Goal: Information Seeking & Learning: Learn about a topic

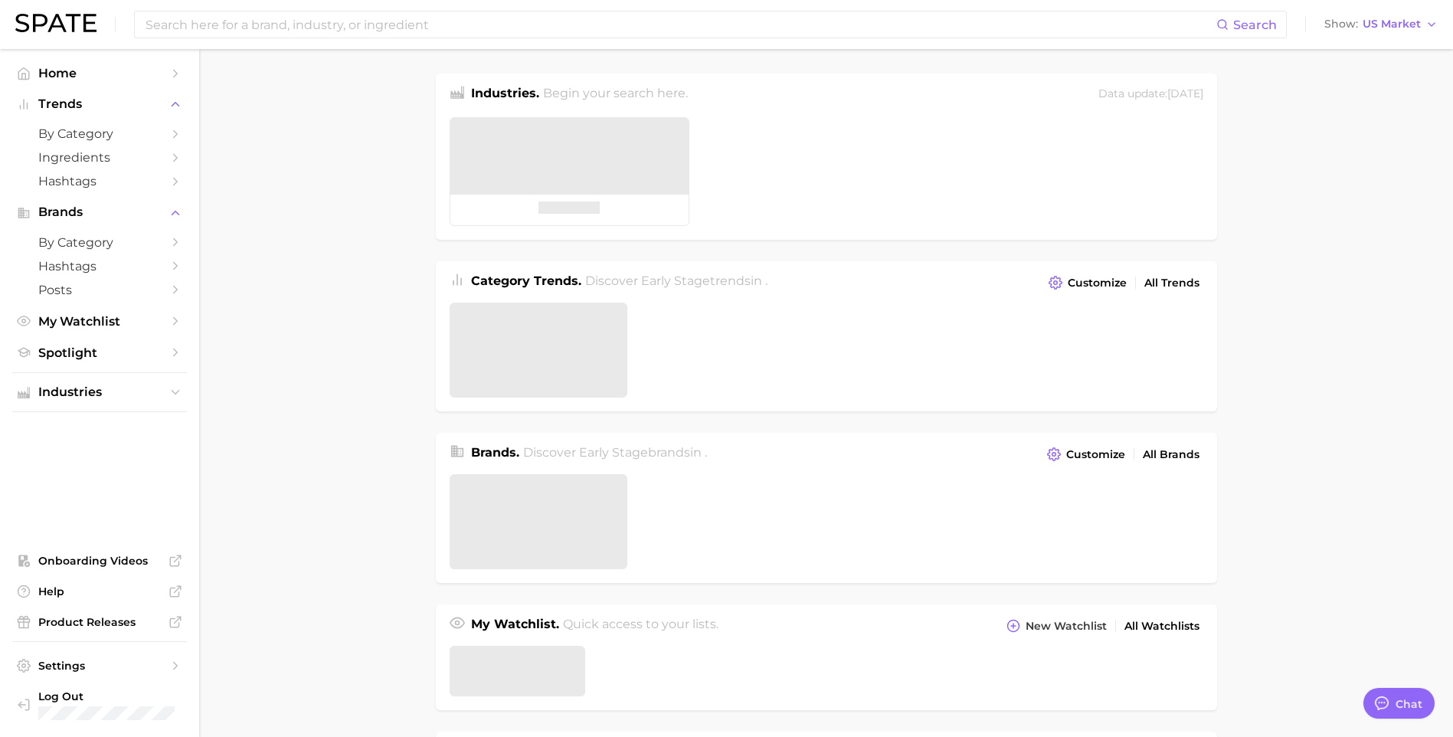
type textarea "x"
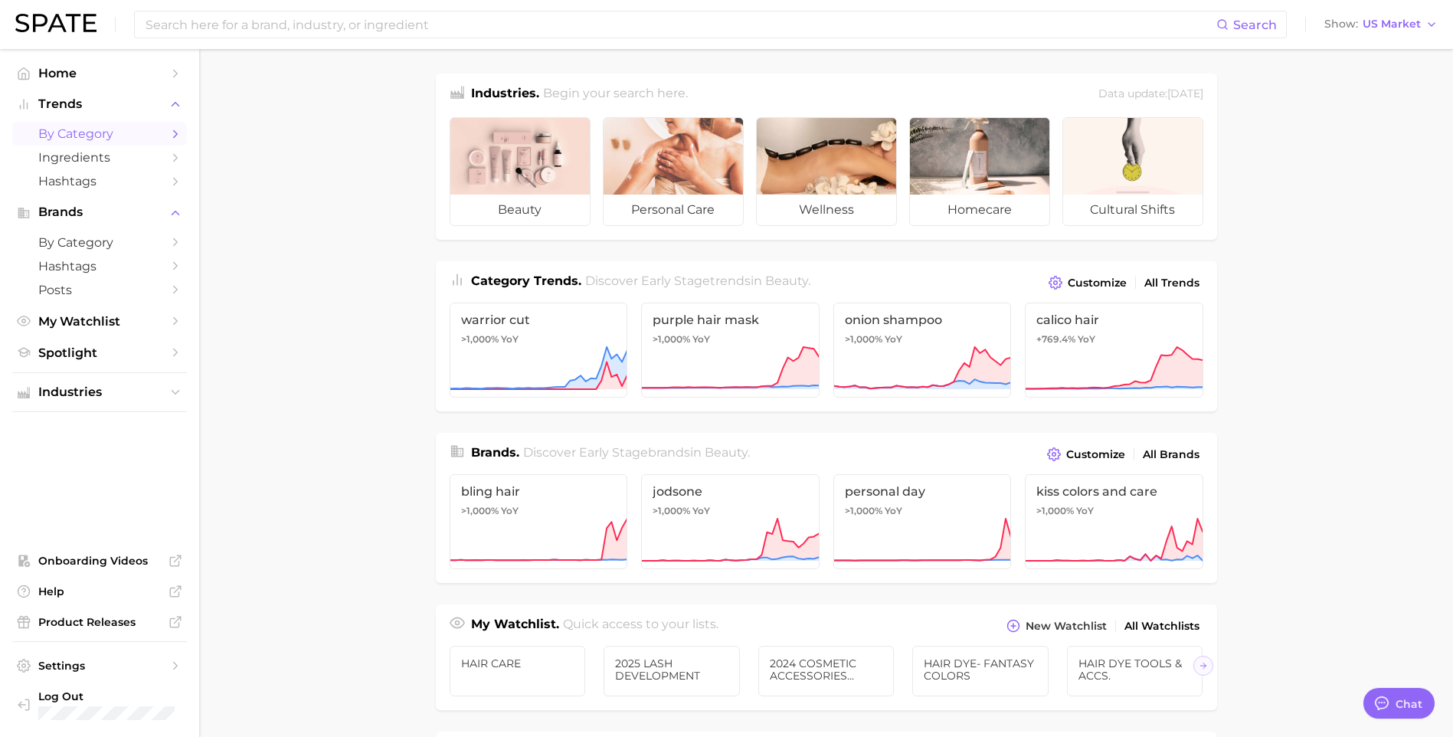
click at [87, 137] on span "by Category" at bounding box center [99, 133] width 123 height 15
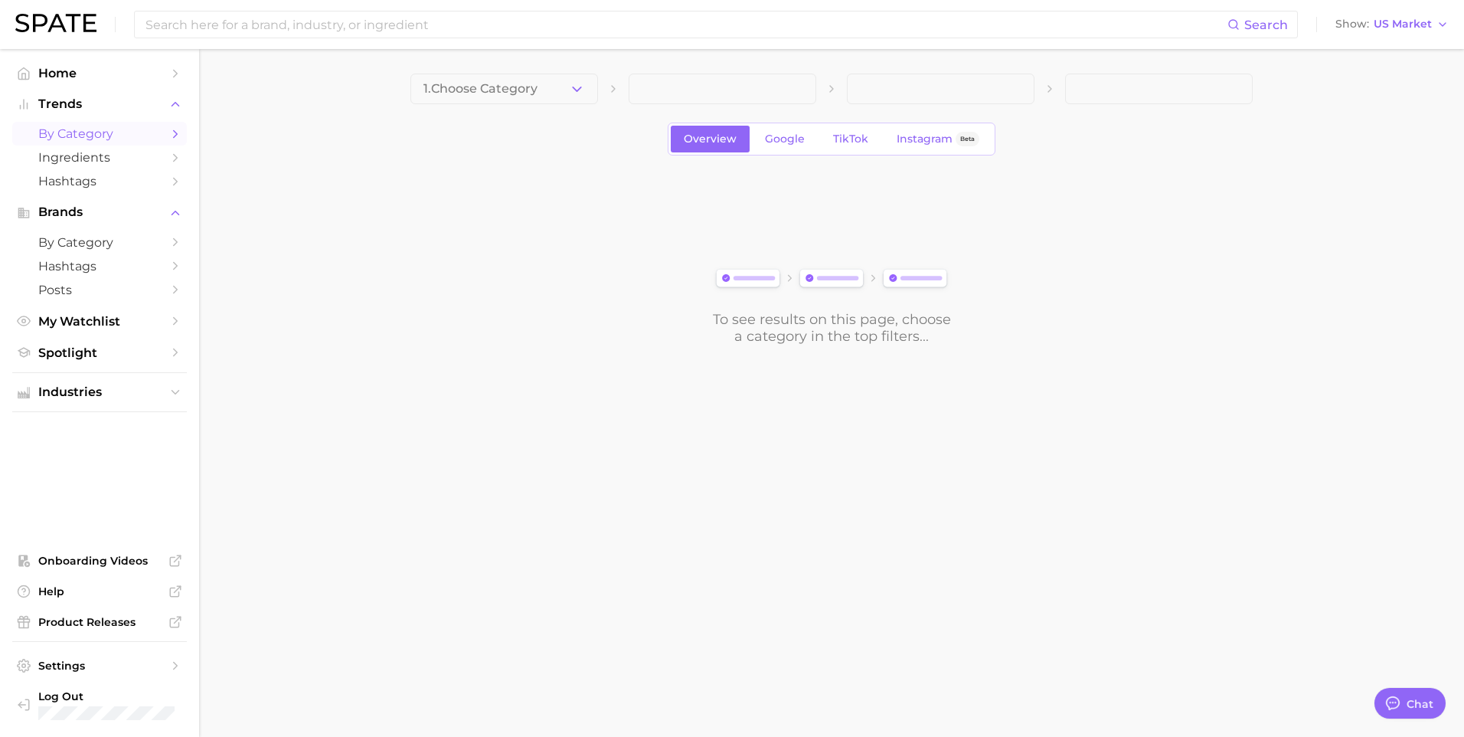
click at [89, 138] on span "by Category" at bounding box center [99, 133] width 123 height 15
click at [533, 87] on span "1. Choose Category" at bounding box center [480, 89] width 114 height 14
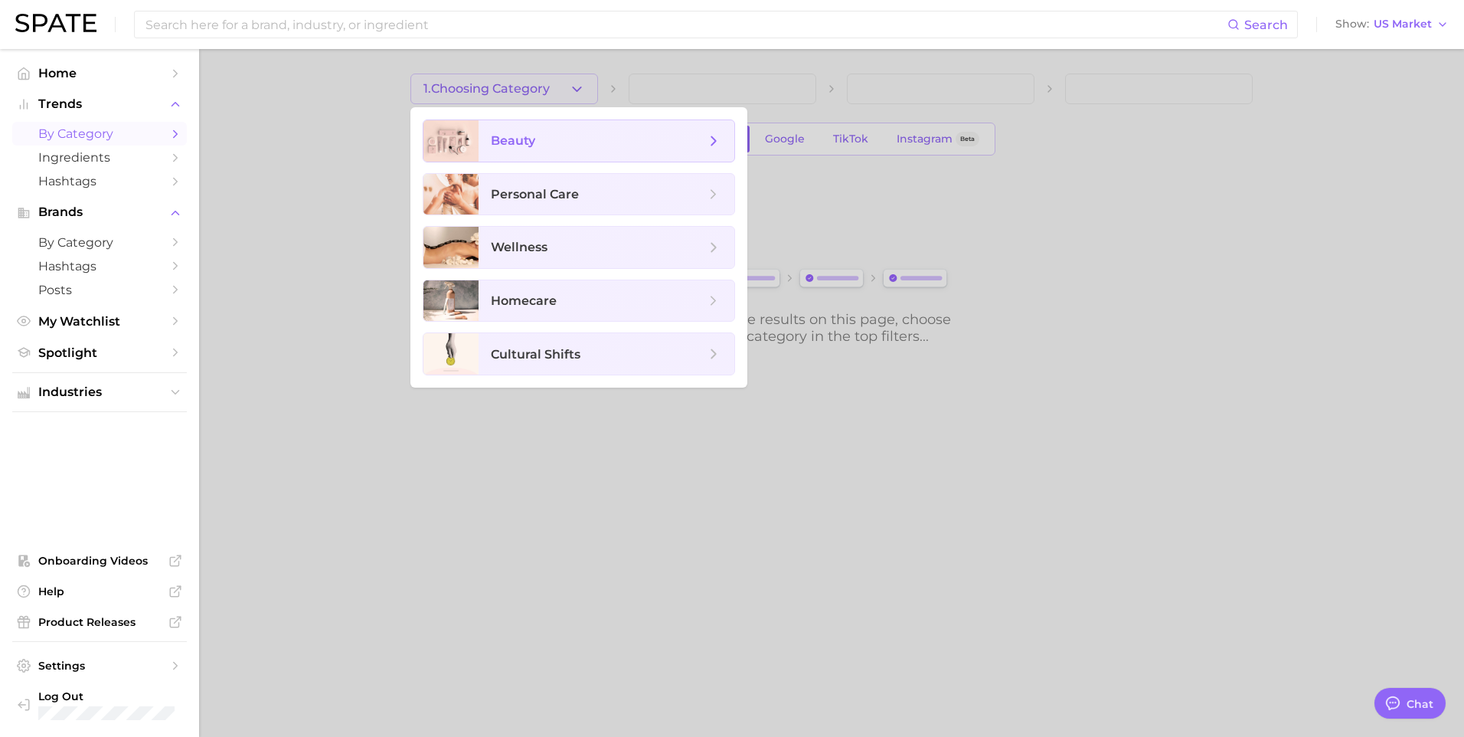
click at [556, 152] on span "beauty" at bounding box center [607, 140] width 256 height 41
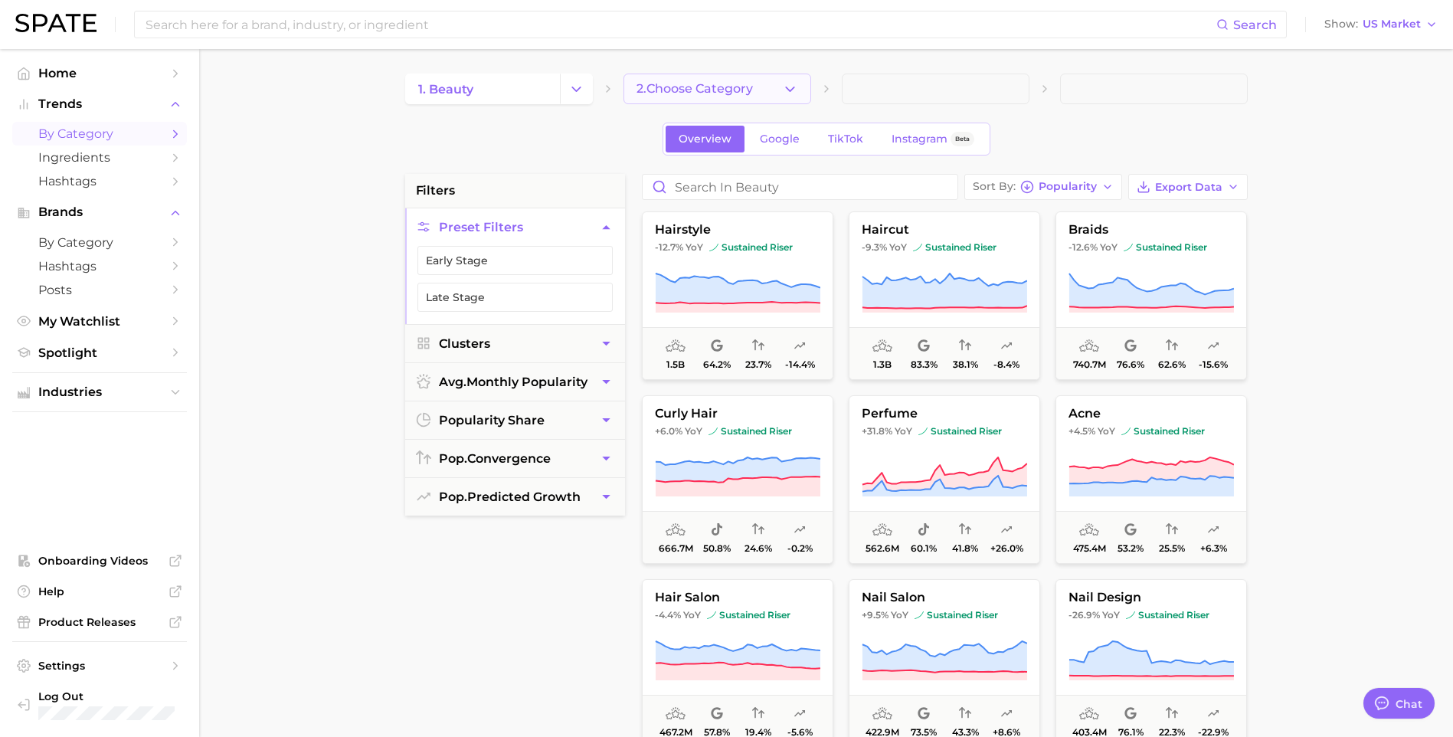
click at [674, 88] on span "2. Choose Category" at bounding box center [694, 89] width 116 height 14
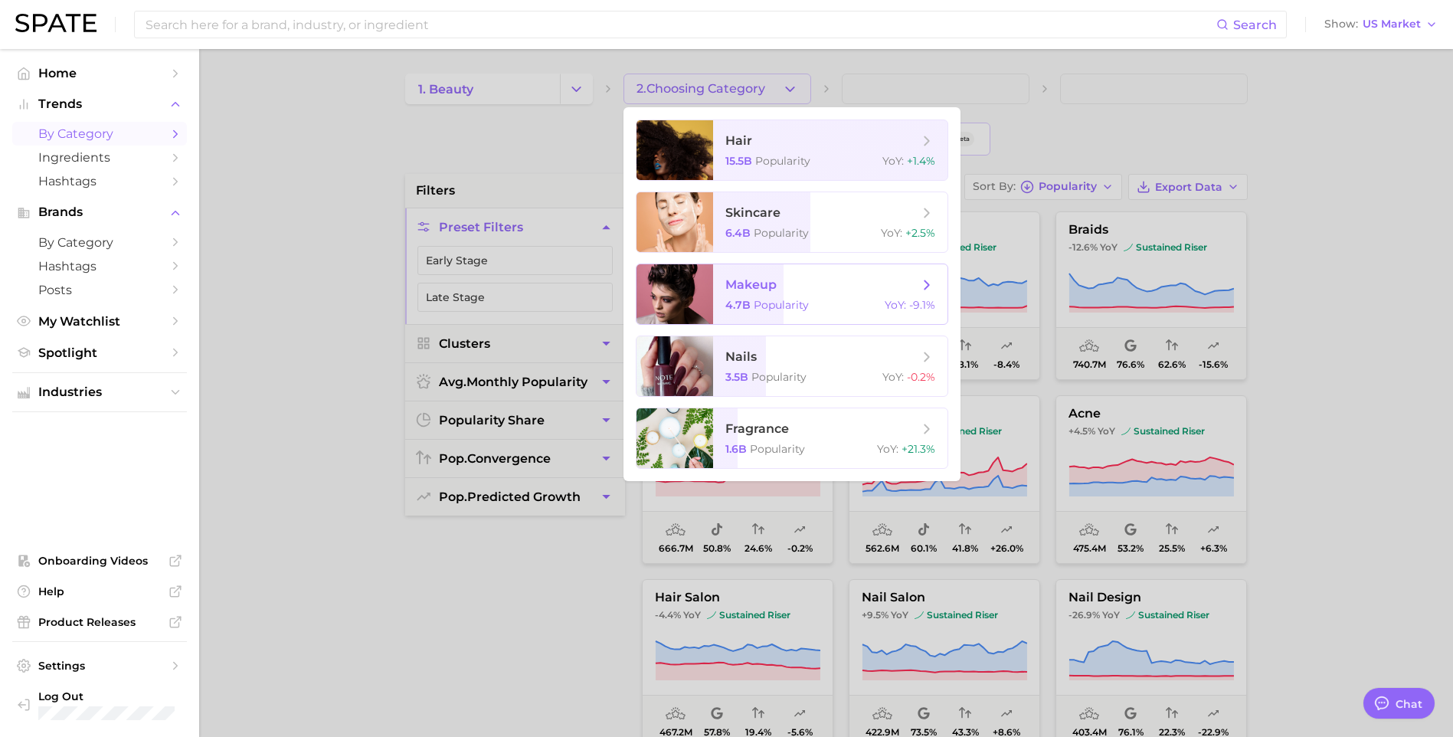
click at [818, 296] on span "makeup 4.7b Popularity YoY : -9.1%" at bounding box center [830, 294] width 234 height 60
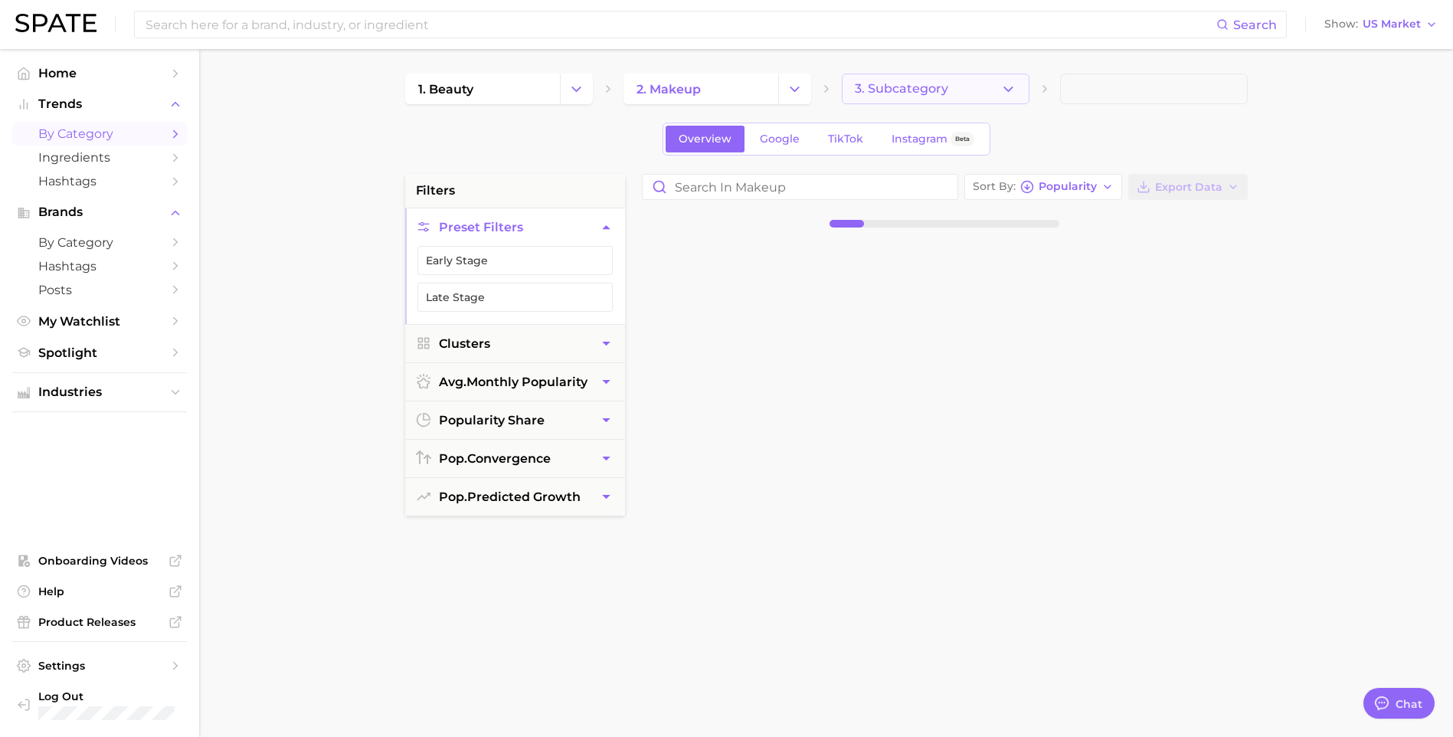
click at [941, 91] on span "3. Subcategory" at bounding box center [901, 89] width 93 height 14
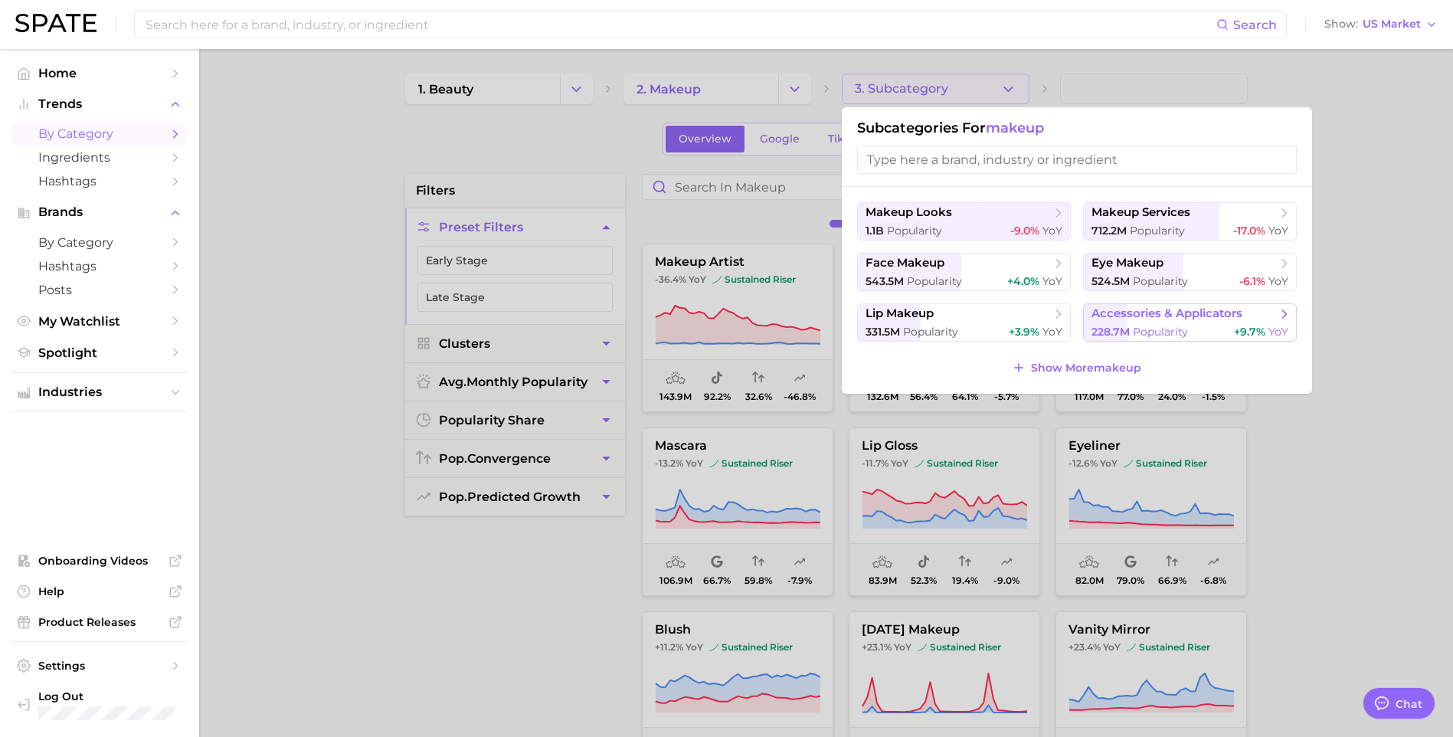
click at [1161, 323] on button "accessories & applicators 228.7m Popularity +9.7% YoY" at bounding box center [1190, 322] width 214 height 38
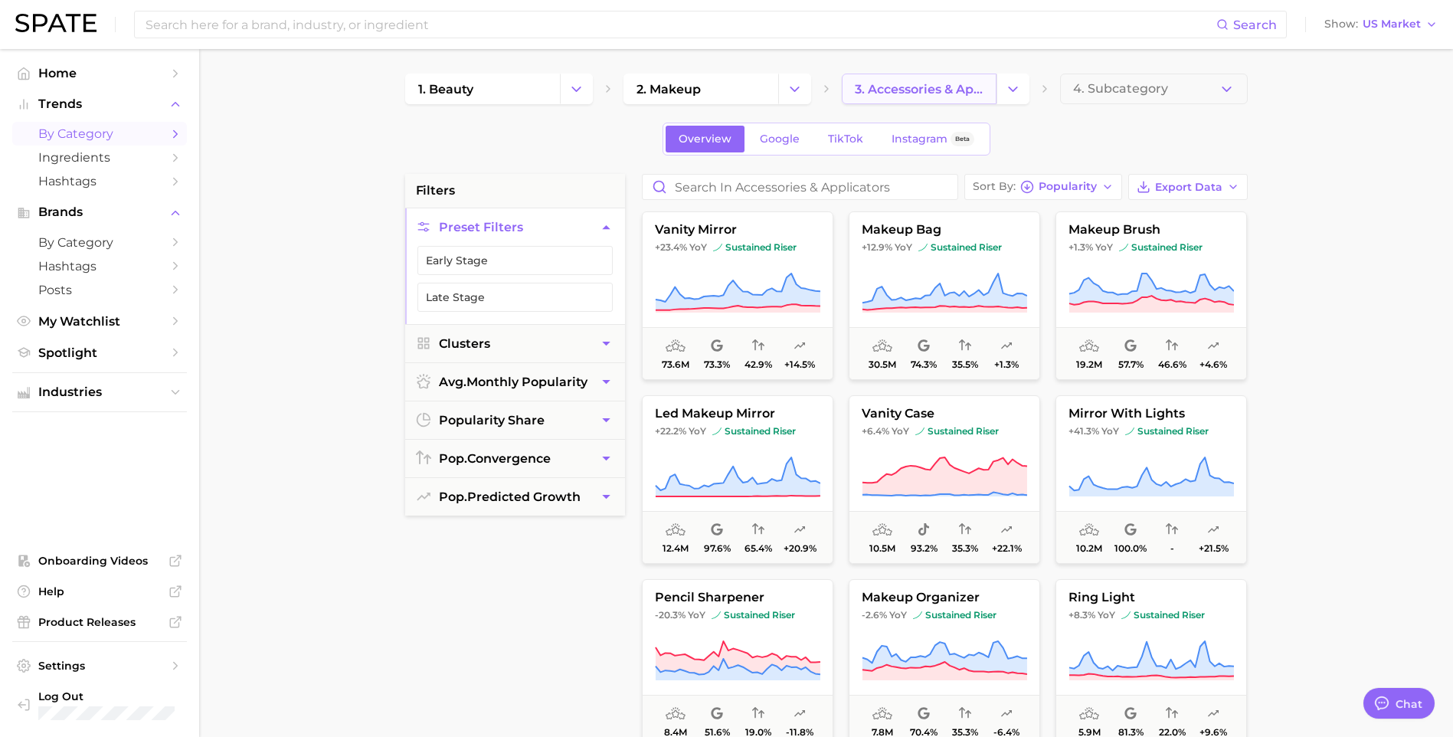
click at [944, 92] on span "3. accessories & applicators" at bounding box center [919, 89] width 129 height 15
click at [1020, 87] on icon "Change Category" at bounding box center [1013, 89] width 16 height 16
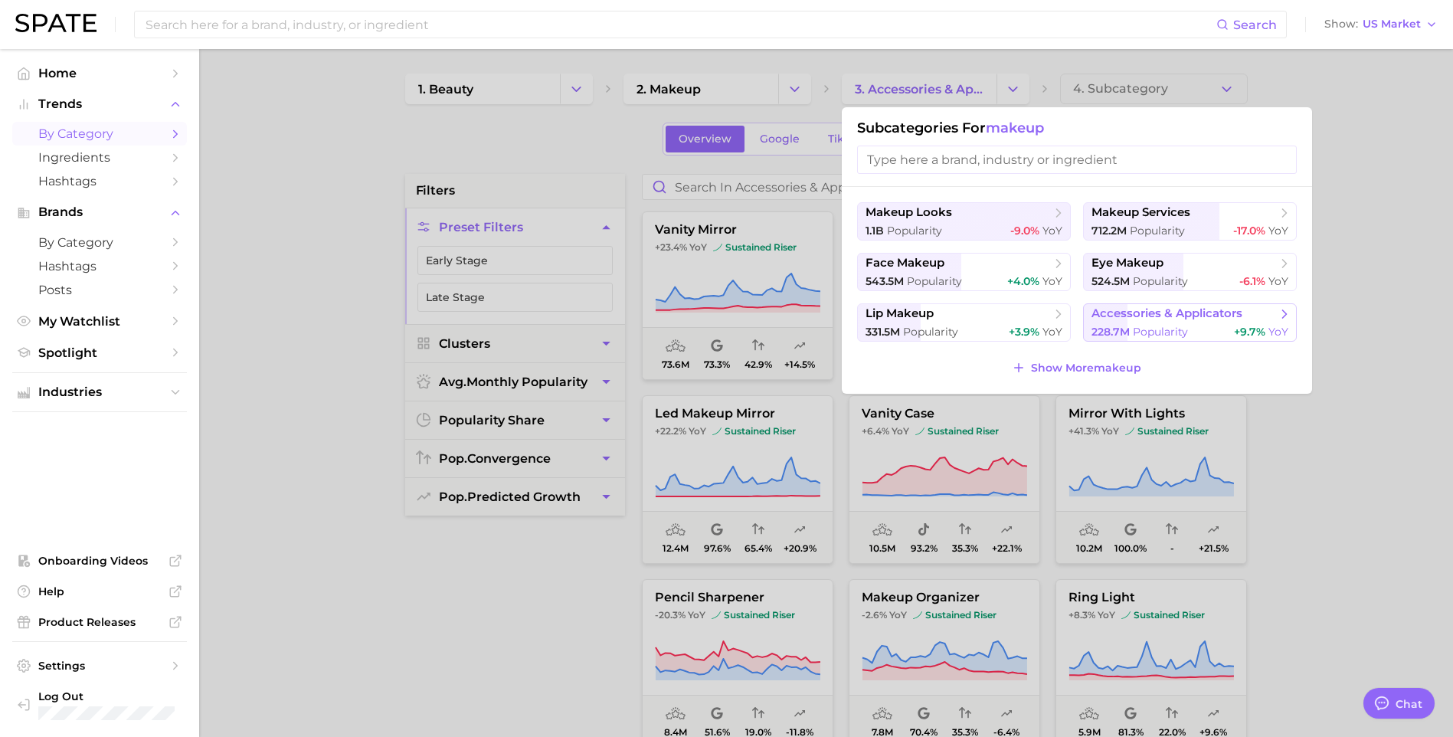
click at [1183, 329] on span "Popularity" at bounding box center [1160, 332] width 55 height 14
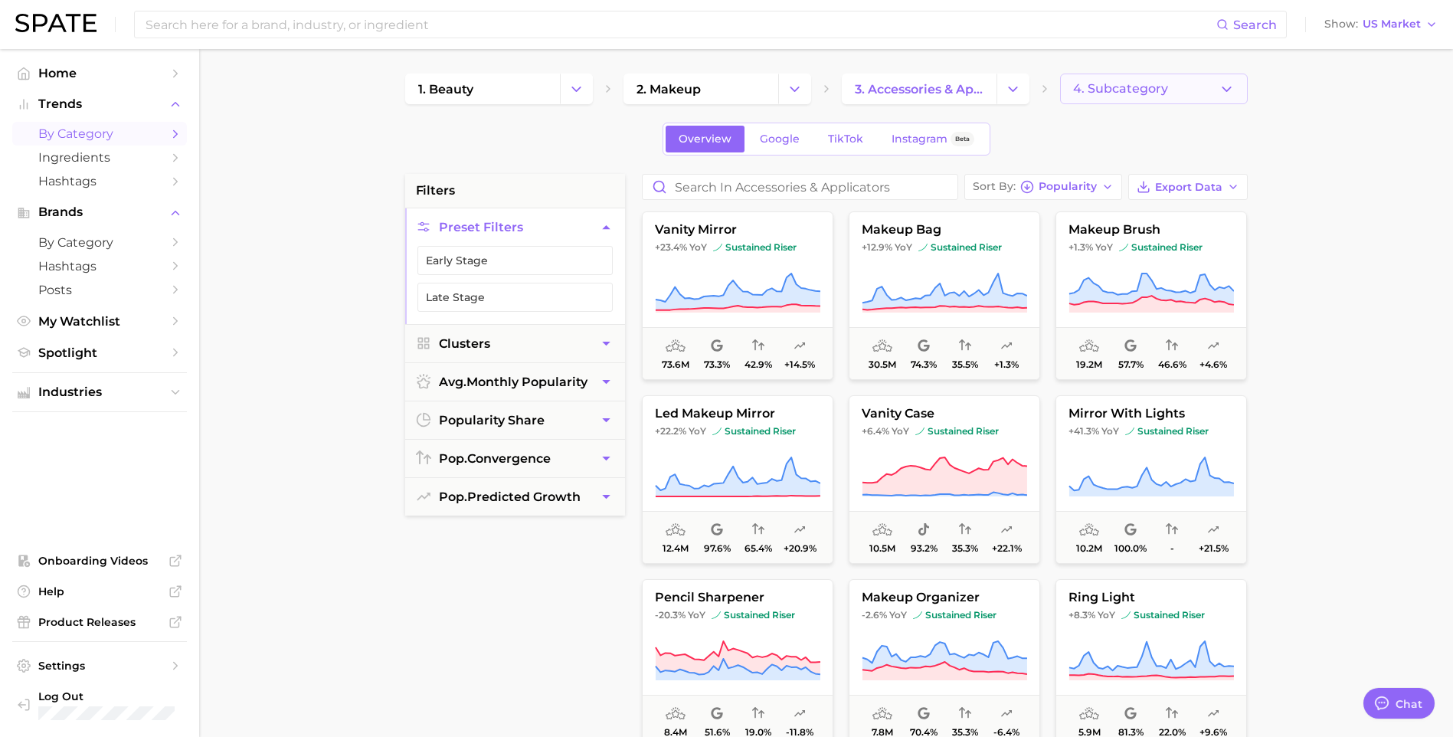
click at [1103, 79] on button "4. Subcategory" at bounding box center [1154, 89] width 188 height 31
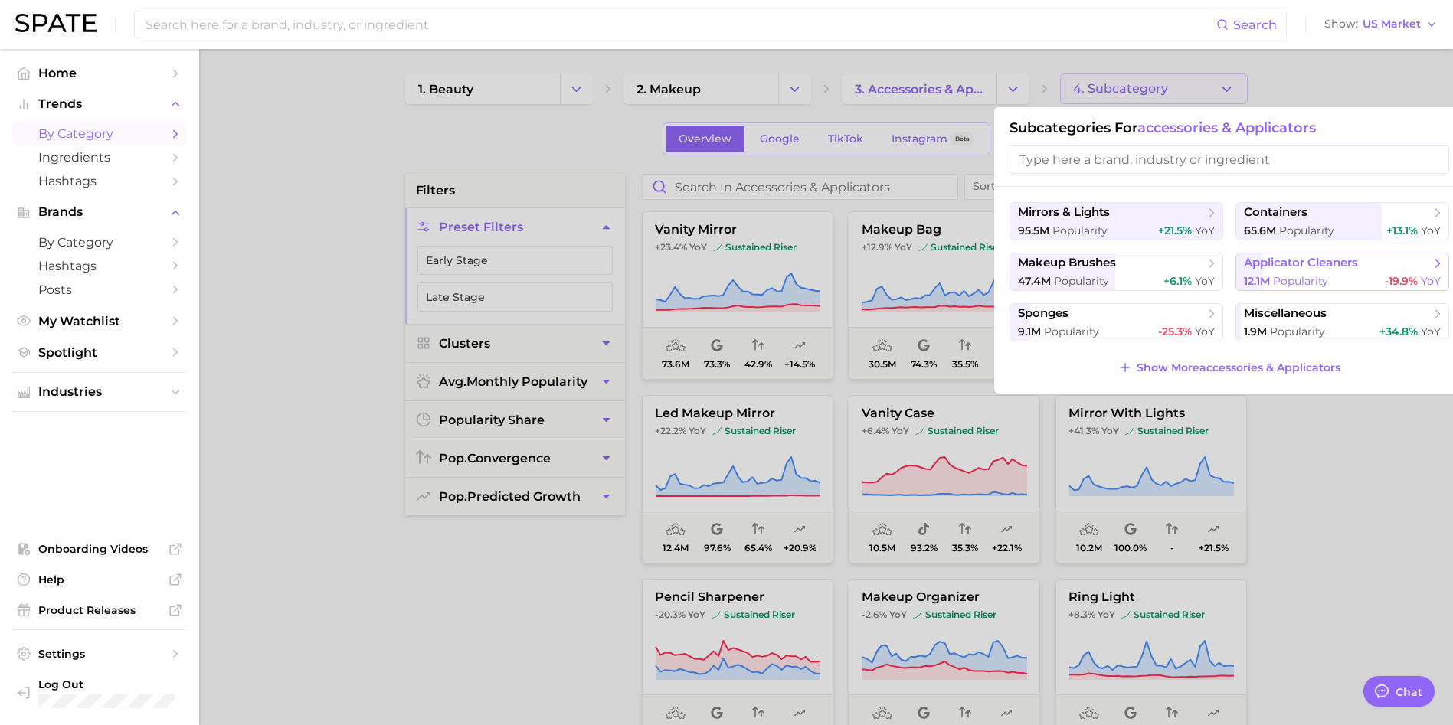
click at [1353, 276] on div "12.1m Popularity -19.9% YoY" at bounding box center [1342, 281] width 197 height 15
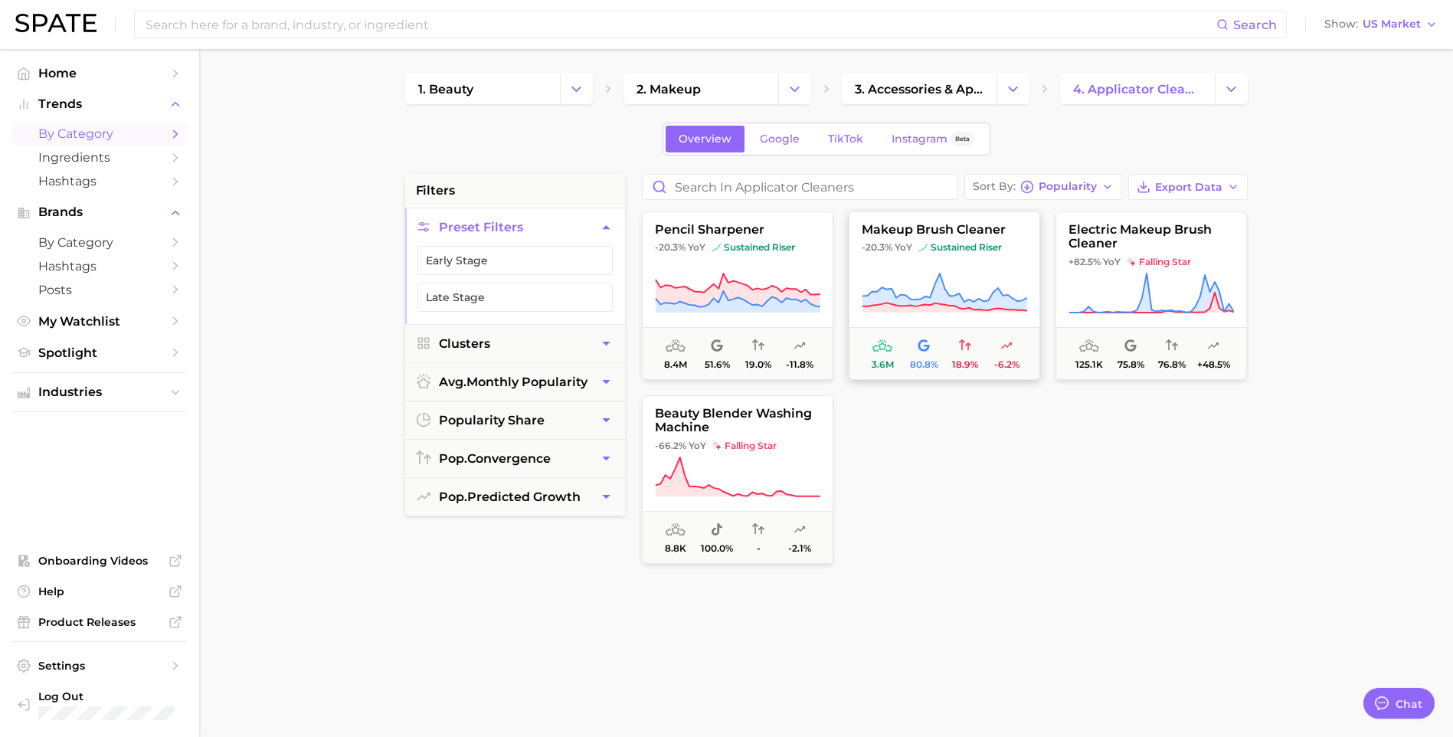
click at [989, 266] on button "makeup brush cleaner -20.3% YoY sustained riser 3.6m 80.8% 18.9% -6.2%" at bounding box center [943, 295] width 191 height 168
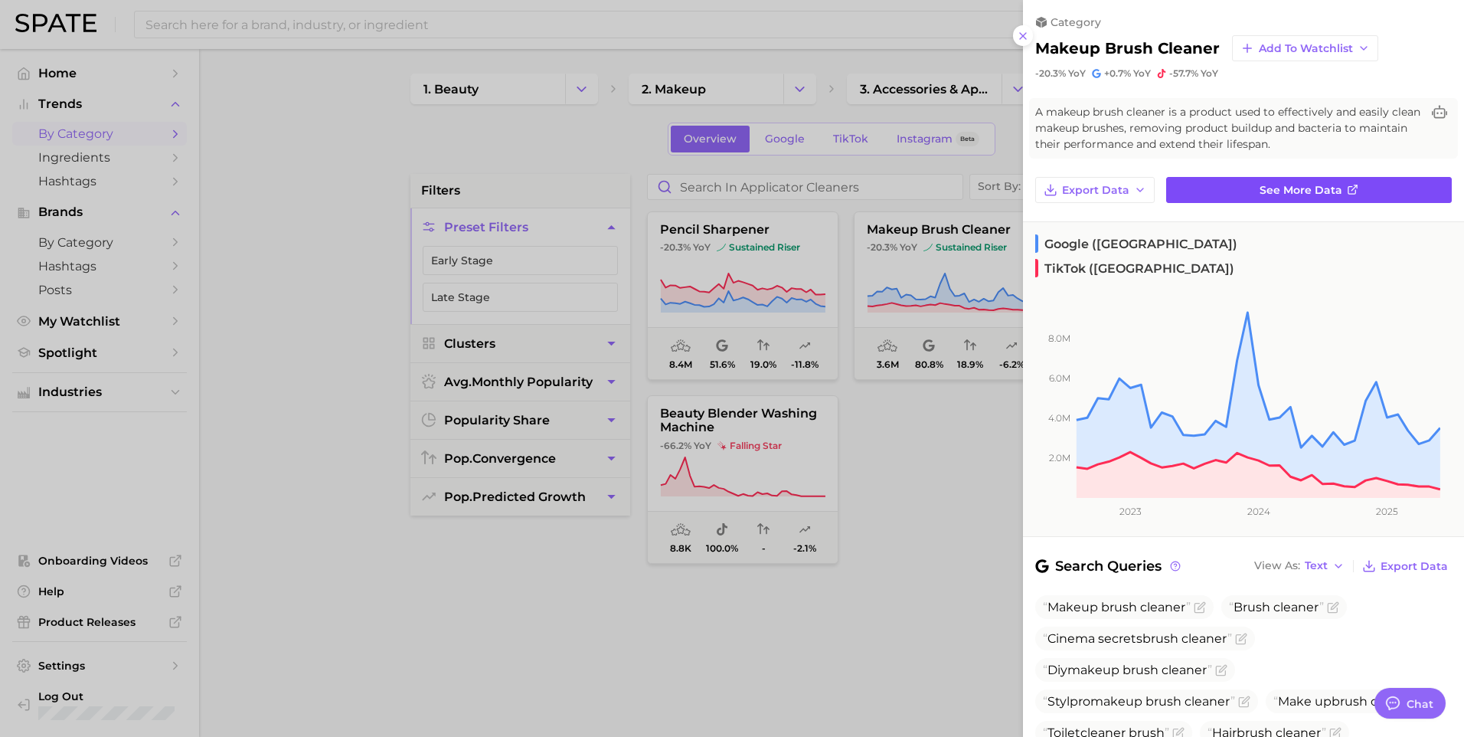
click at [1290, 191] on span "See more data" at bounding box center [1301, 190] width 83 height 13
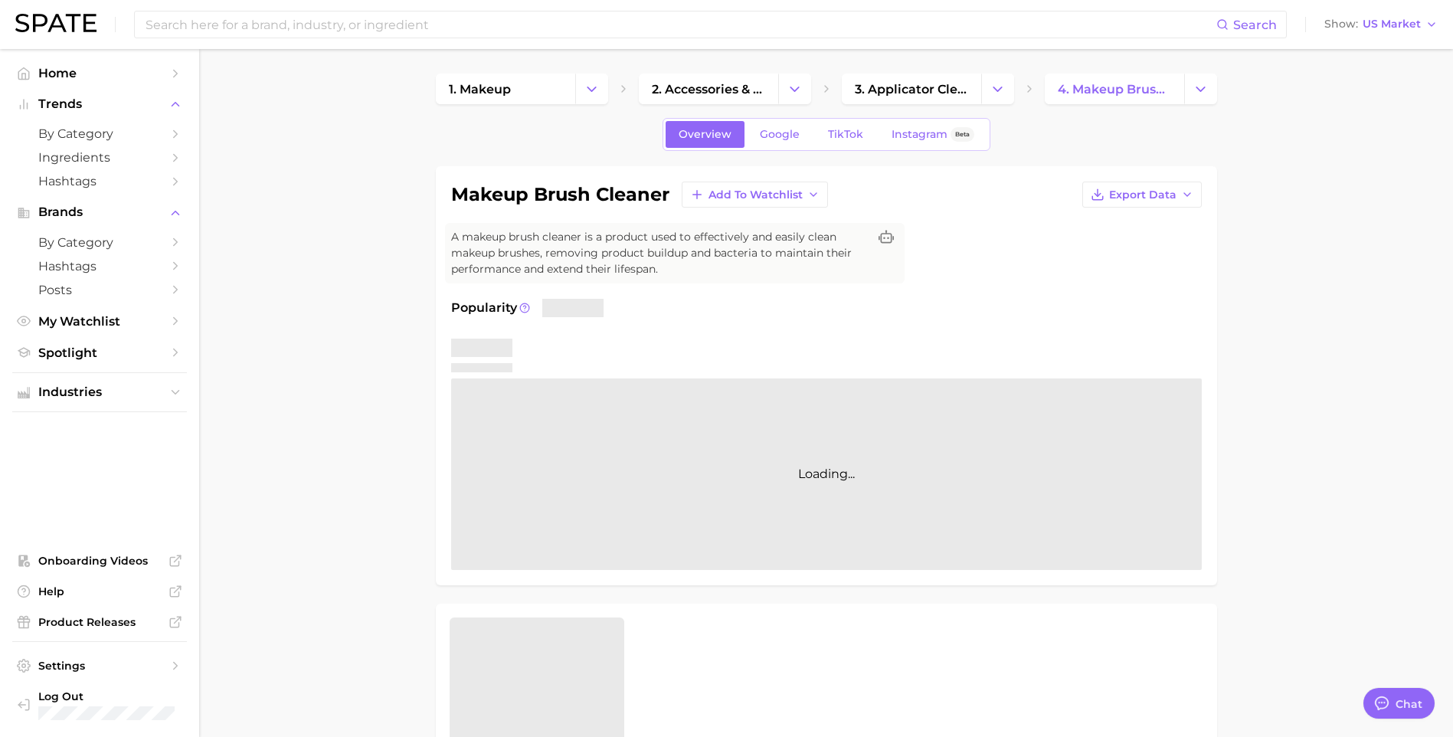
type textarea "x"
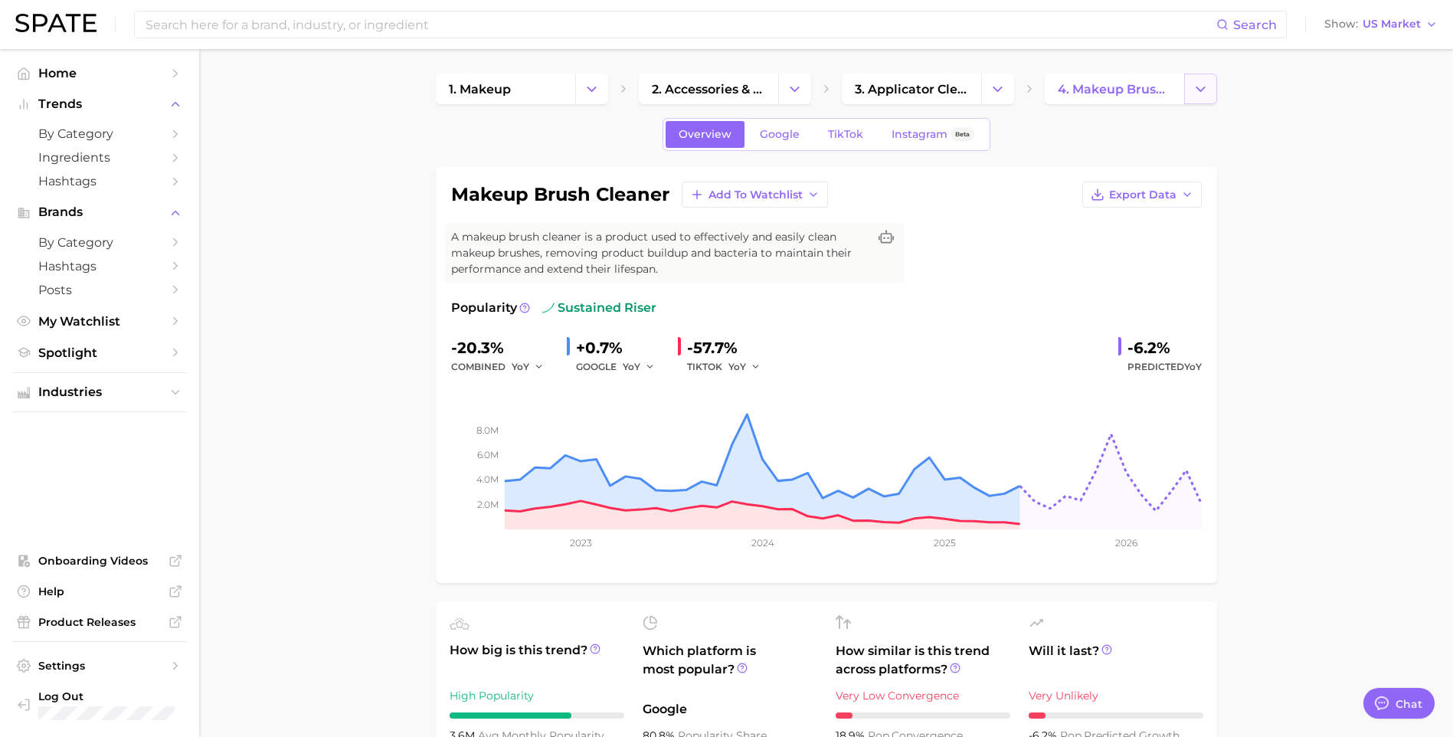
click at [1196, 87] on polyline "Change Category" at bounding box center [1200, 89] width 8 height 4
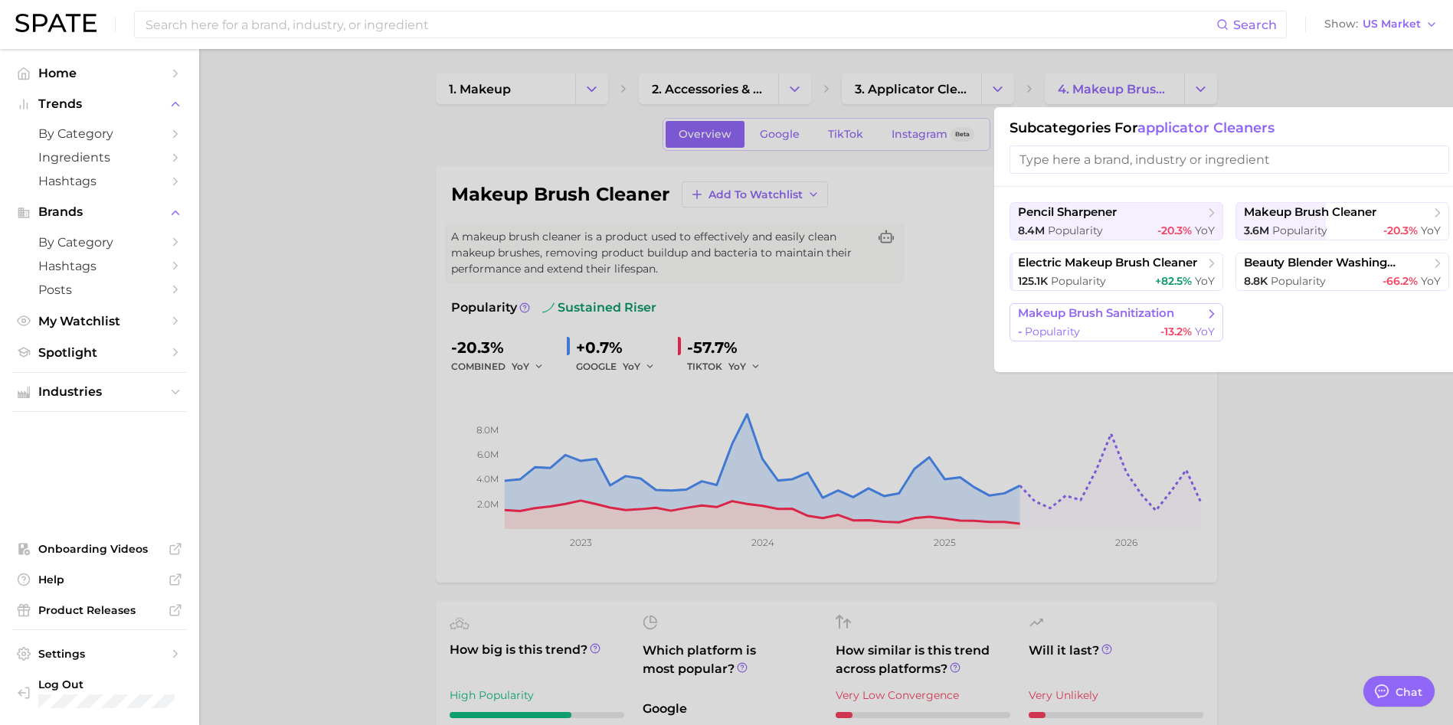
click at [1108, 325] on div "- Popularity -13.2% YoY" at bounding box center [1116, 332] width 197 height 15
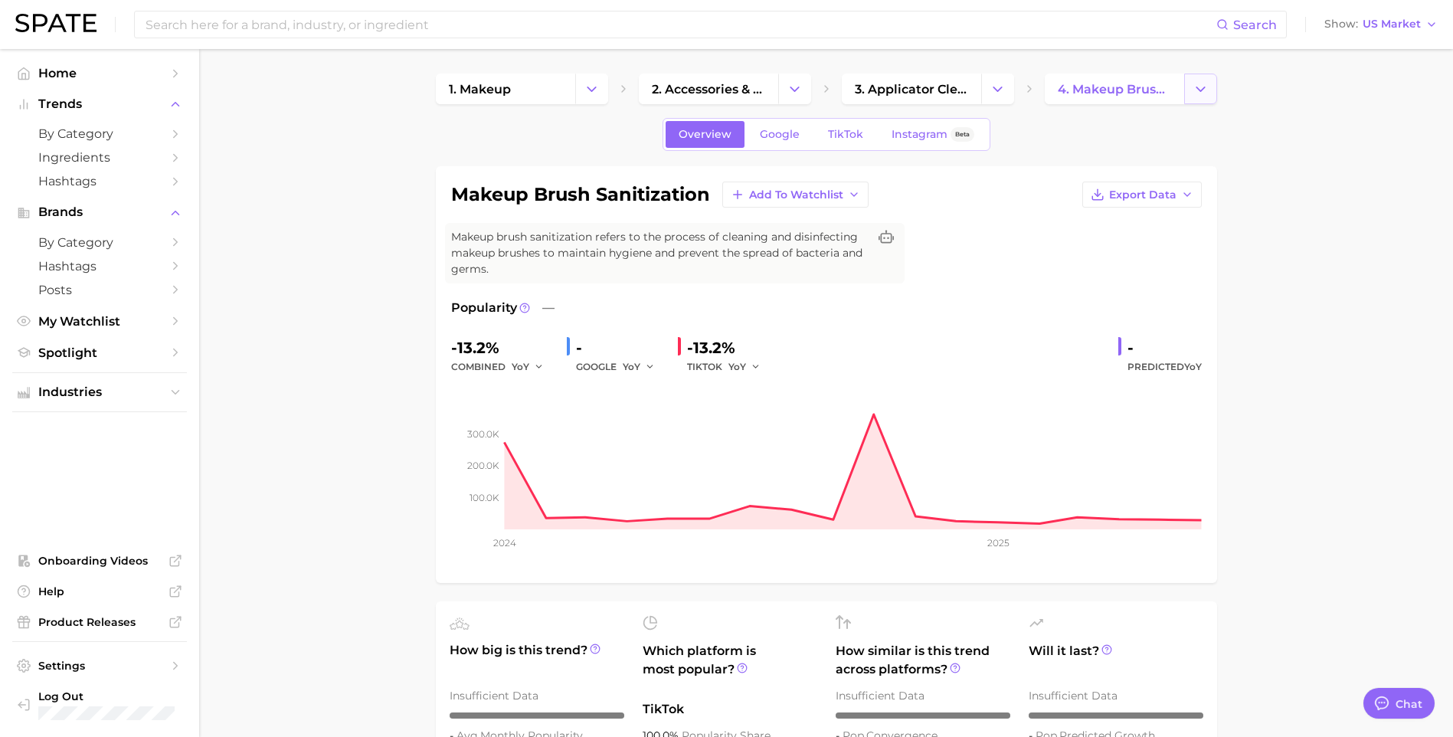
click at [1197, 90] on icon "Change Category" at bounding box center [1200, 89] width 16 height 16
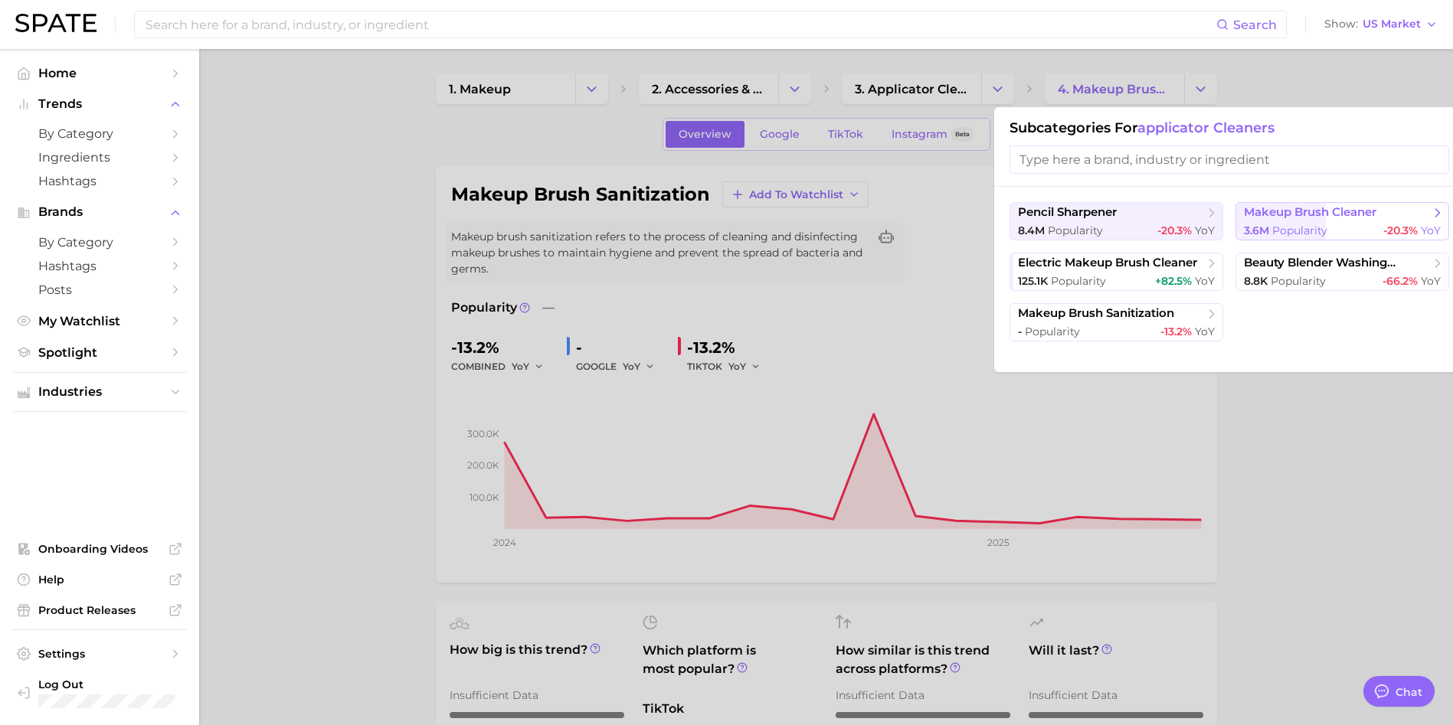
click at [1329, 217] on span "makeup brush cleaner" at bounding box center [1310, 212] width 132 height 15
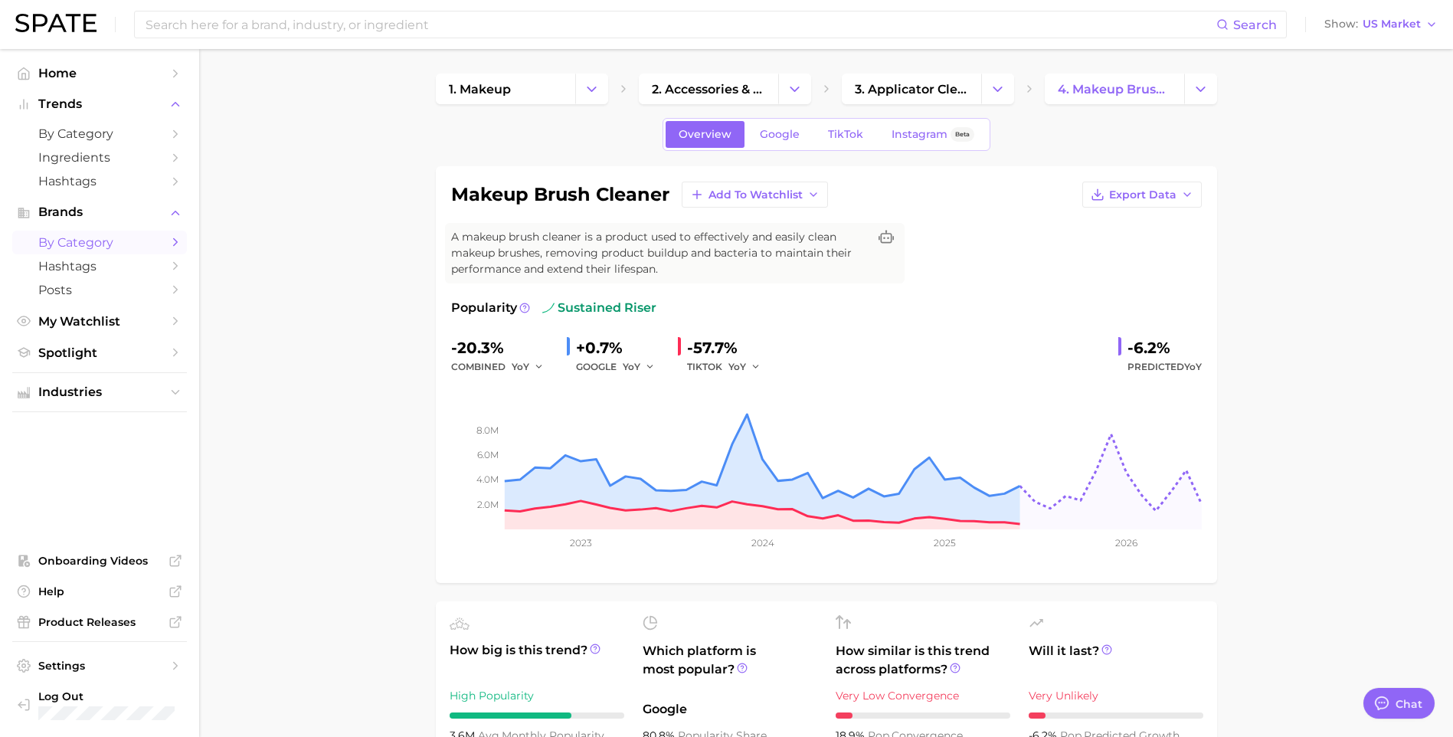
click at [77, 242] on span "by Category" at bounding box center [99, 242] width 123 height 15
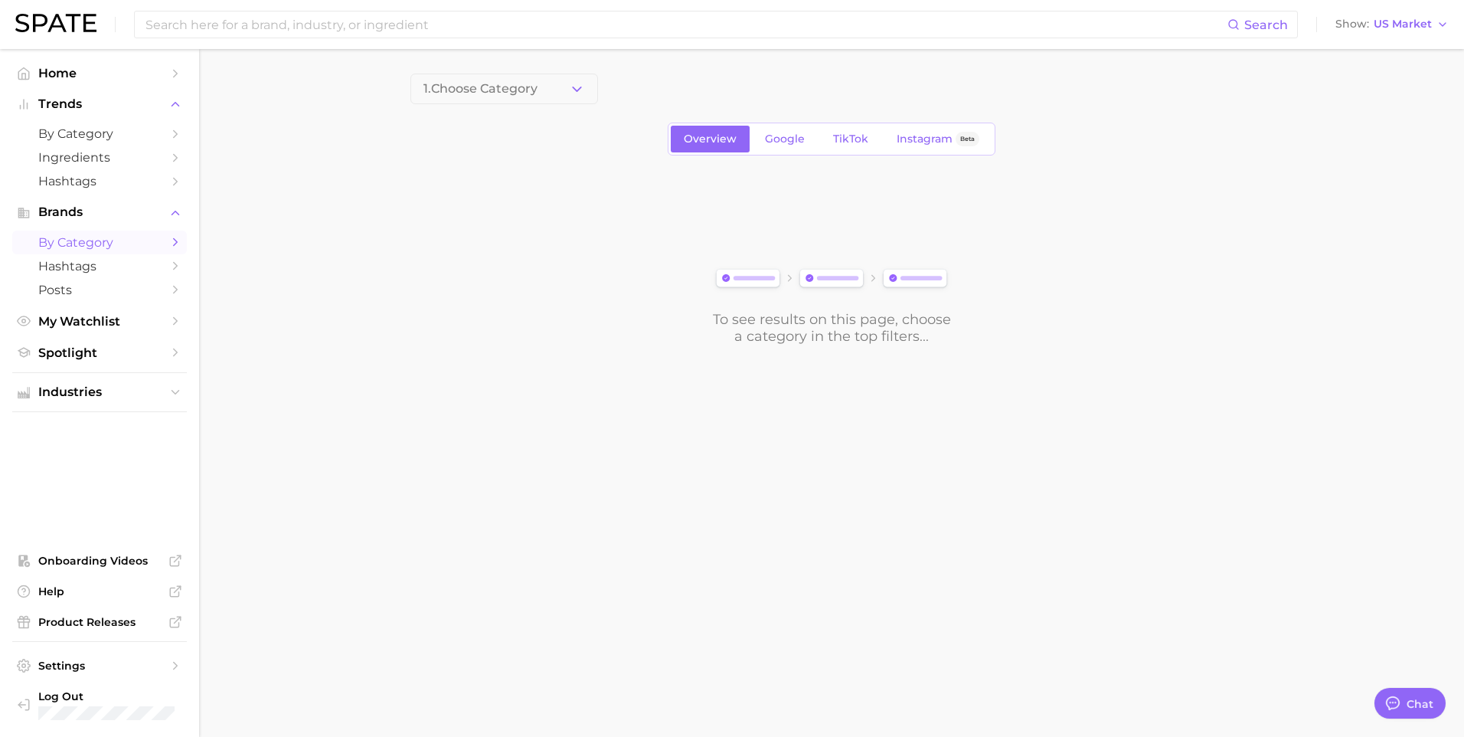
click at [593, 111] on div "1. Choose Category Overview Google TikTok Instagram Beta To see results on this…" at bounding box center [831, 209] width 842 height 271
click at [579, 93] on icon "button" at bounding box center [577, 89] width 16 height 16
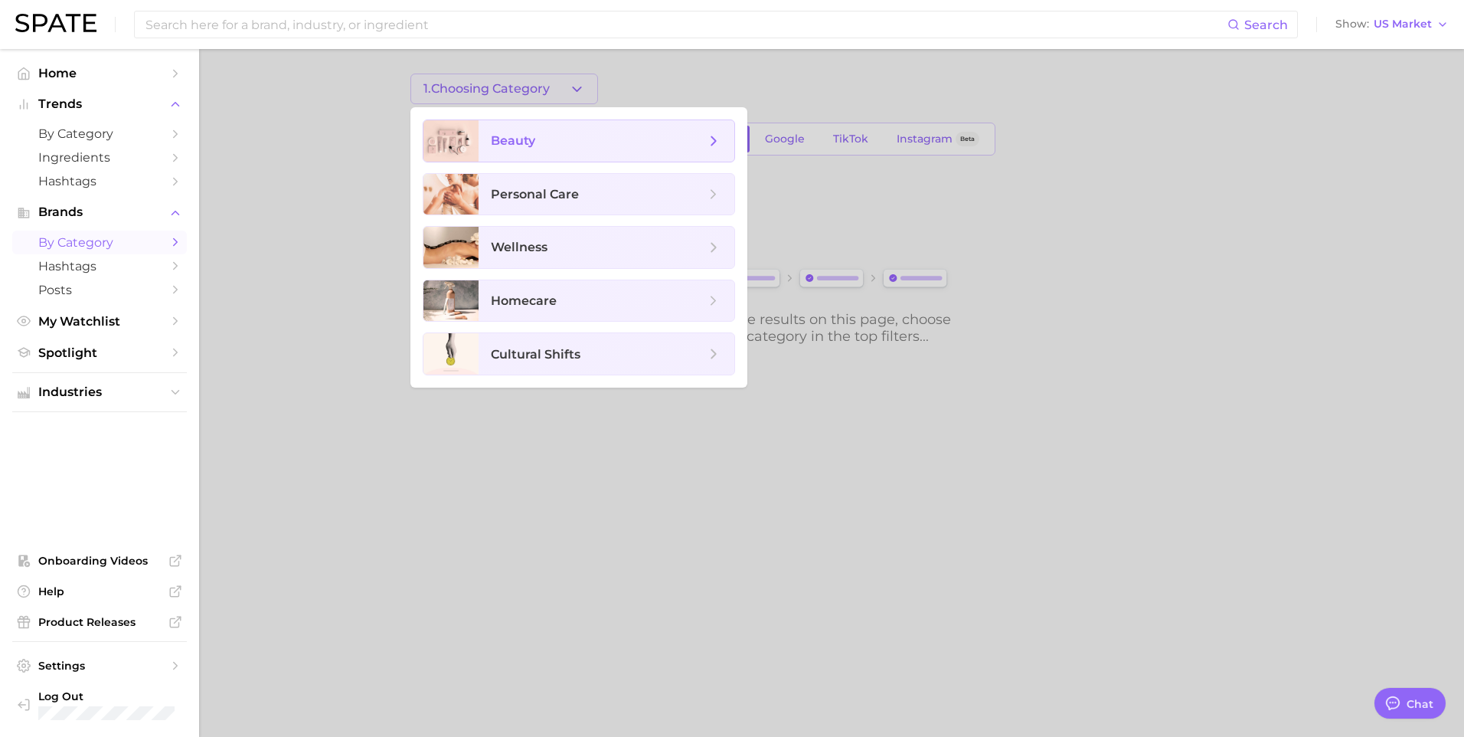
click at [592, 145] on span "beauty" at bounding box center [598, 140] width 214 height 17
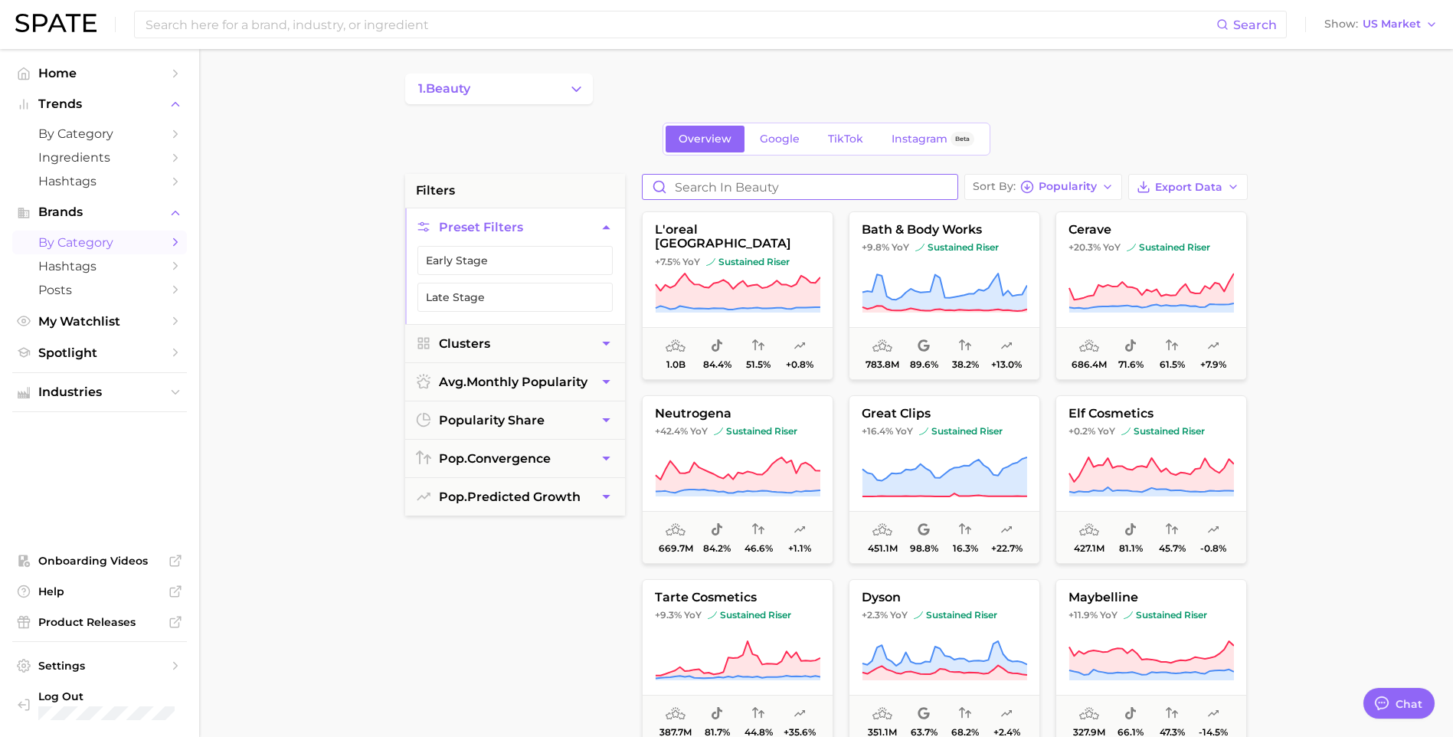
click at [752, 188] on input "Search in beauty" at bounding box center [799, 187] width 315 height 25
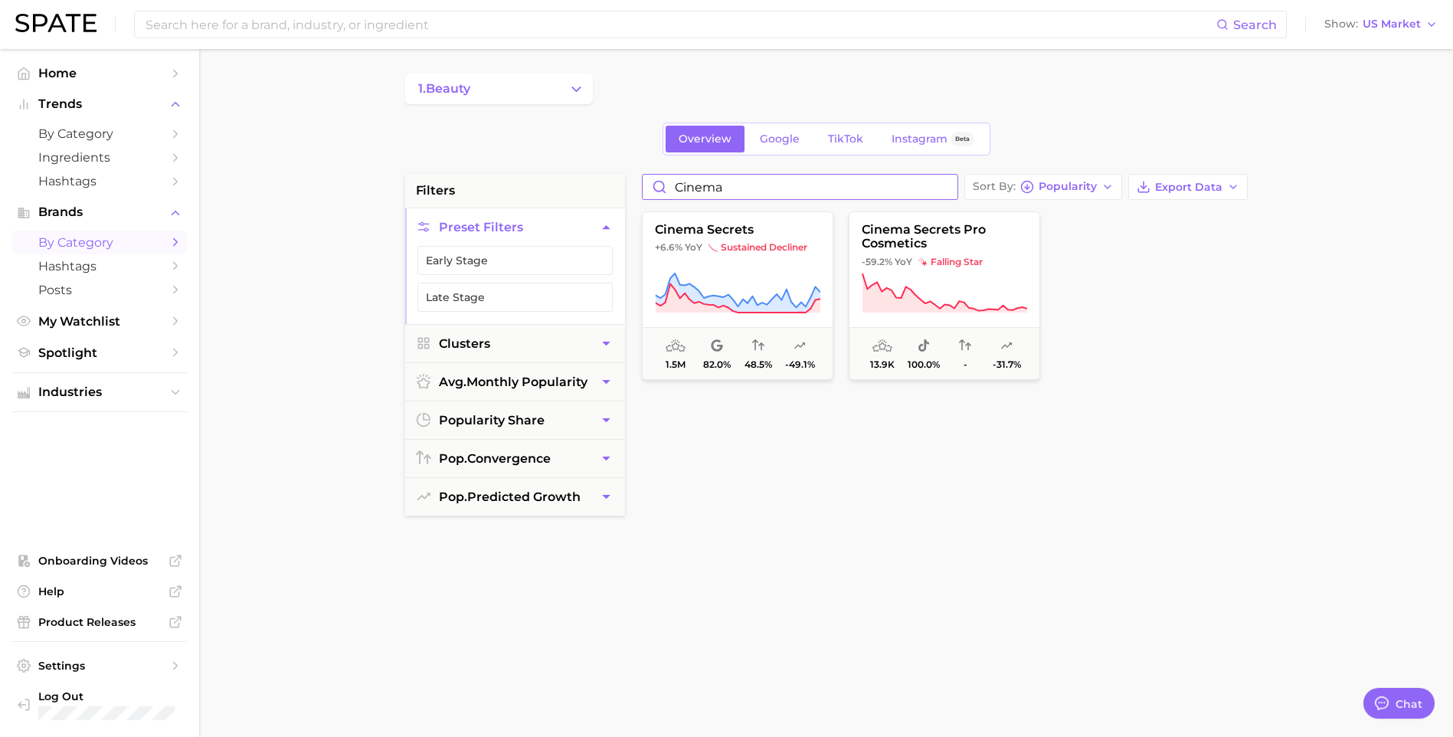
drag, startPoint x: 740, startPoint y: 187, endPoint x: 665, endPoint y: 191, distance: 74.4
click at [664, 192] on input "cinema" at bounding box center [799, 187] width 315 height 25
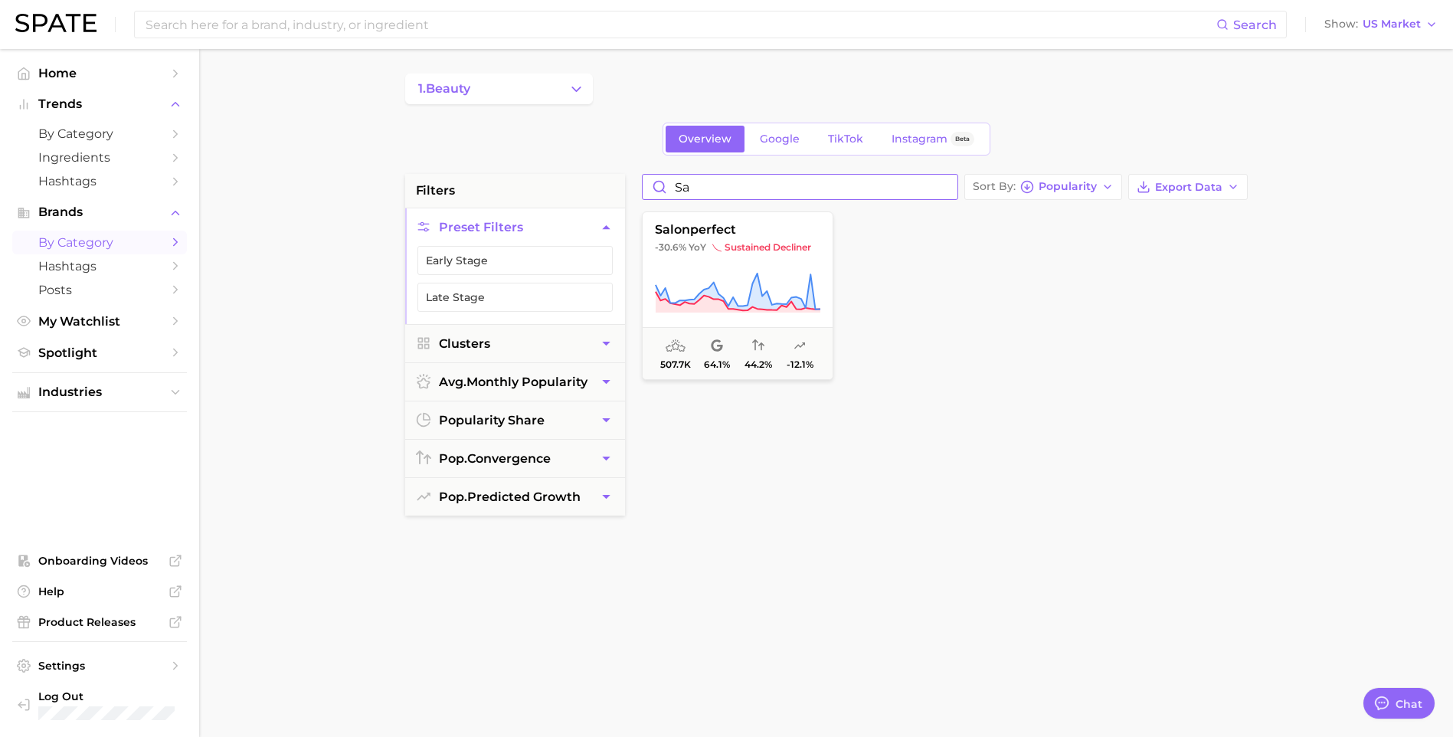
type input "s"
type input "N"
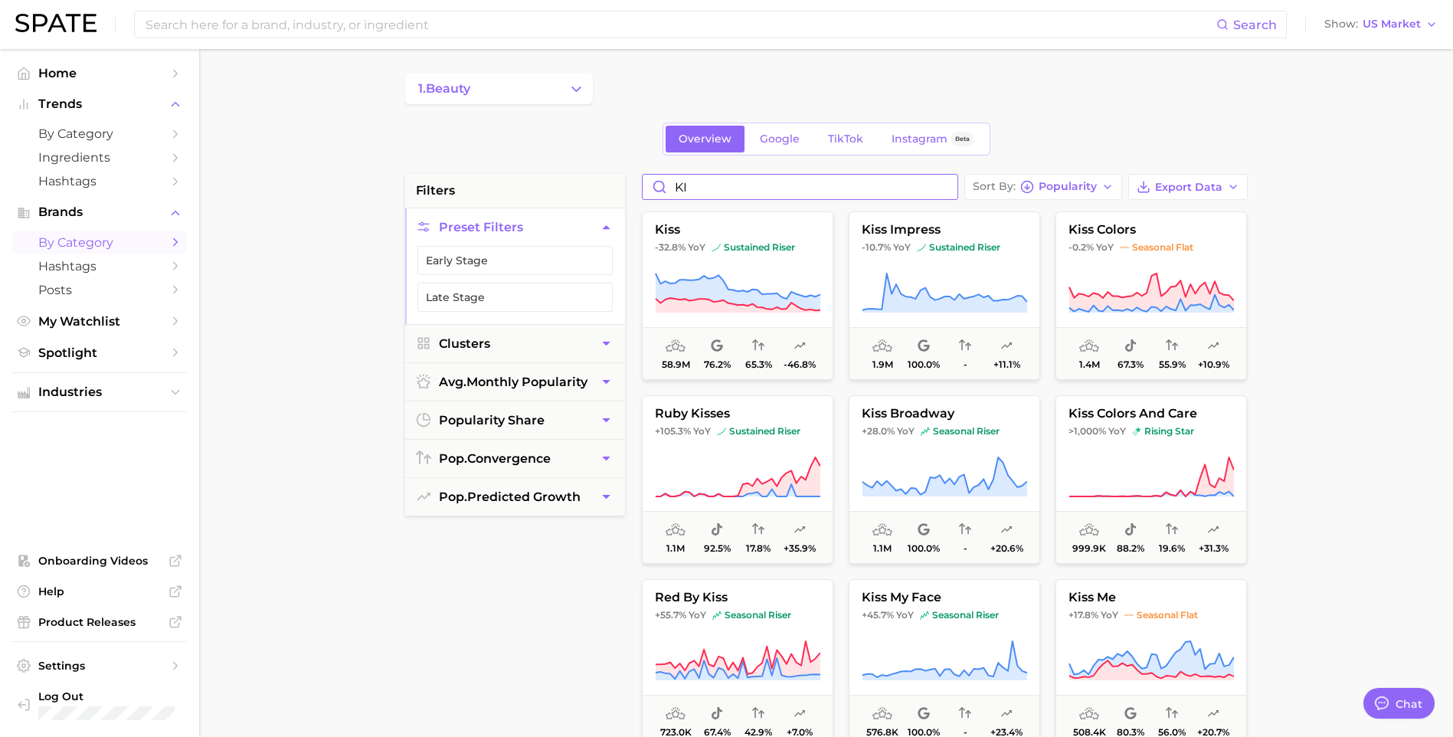
type input "K"
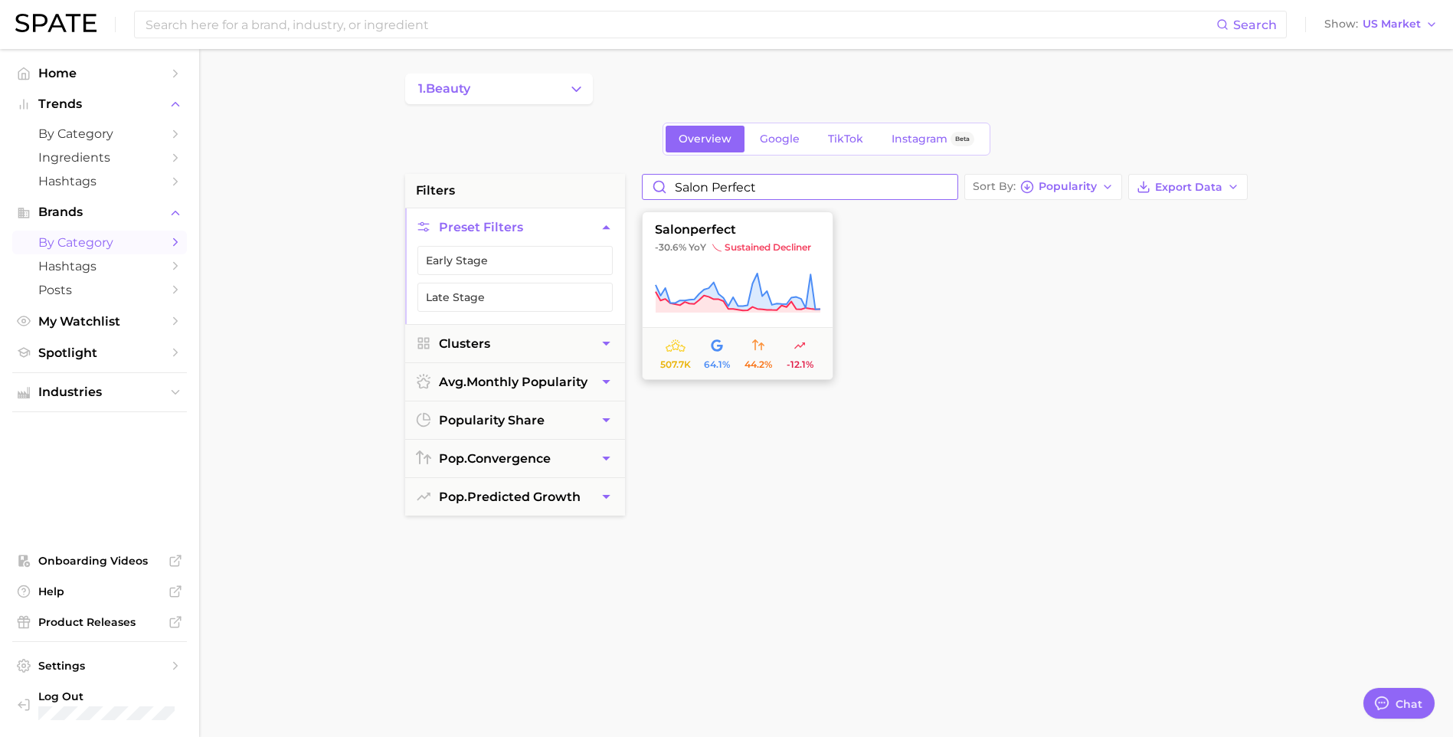
type input "salon perfect"
click at [764, 276] on icon at bounding box center [737, 293] width 165 height 43
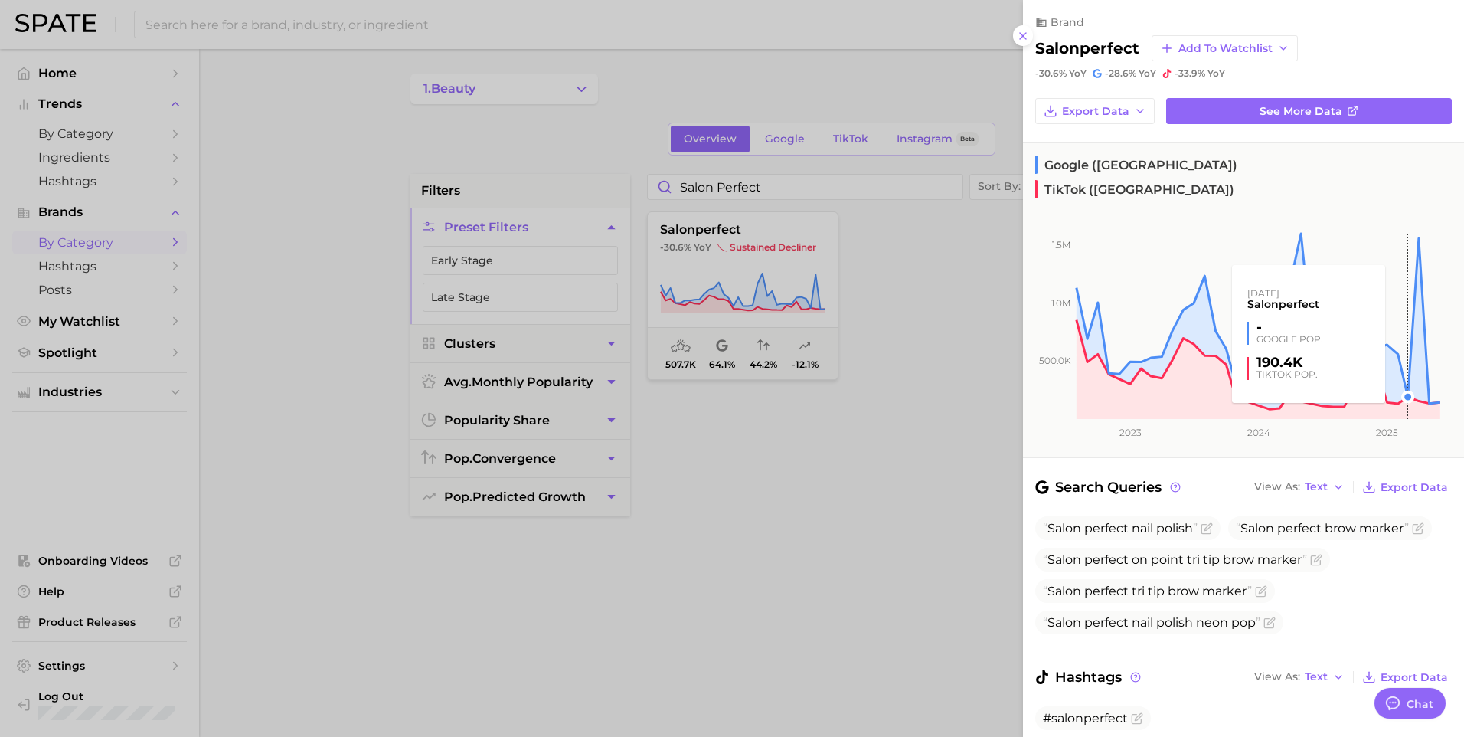
drag, startPoint x: 1398, startPoint y: 296, endPoint x: 1395, endPoint y: 414, distance: 118.7
click at [1397, 406] on icon "500.0k 1.0m 1.5m 2023 2024 2025" at bounding box center [1231, 326] width 417 height 262
click at [1022, 43] on button at bounding box center [1023, 35] width 21 height 21
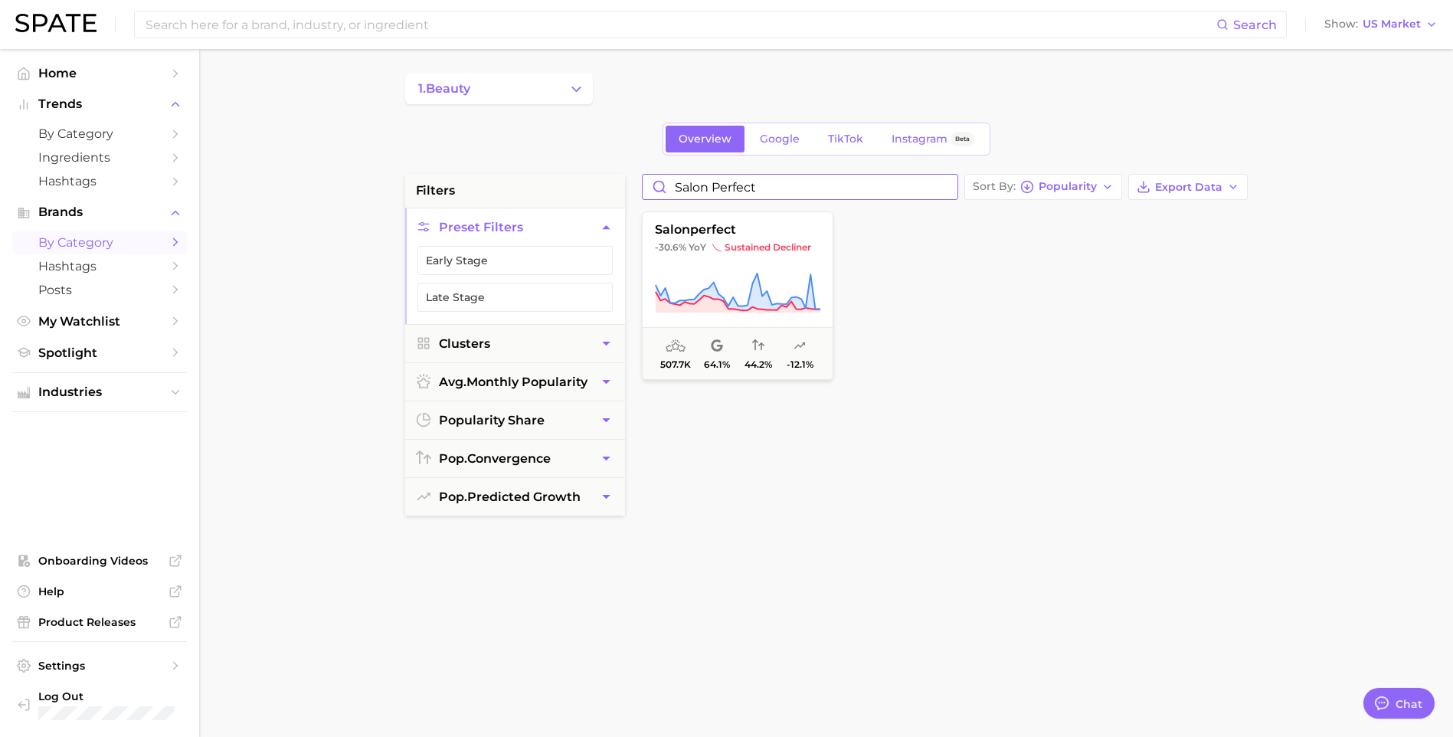
click at [946, 186] on input "salon perfect" at bounding box center [799, 187] width 315 height 25
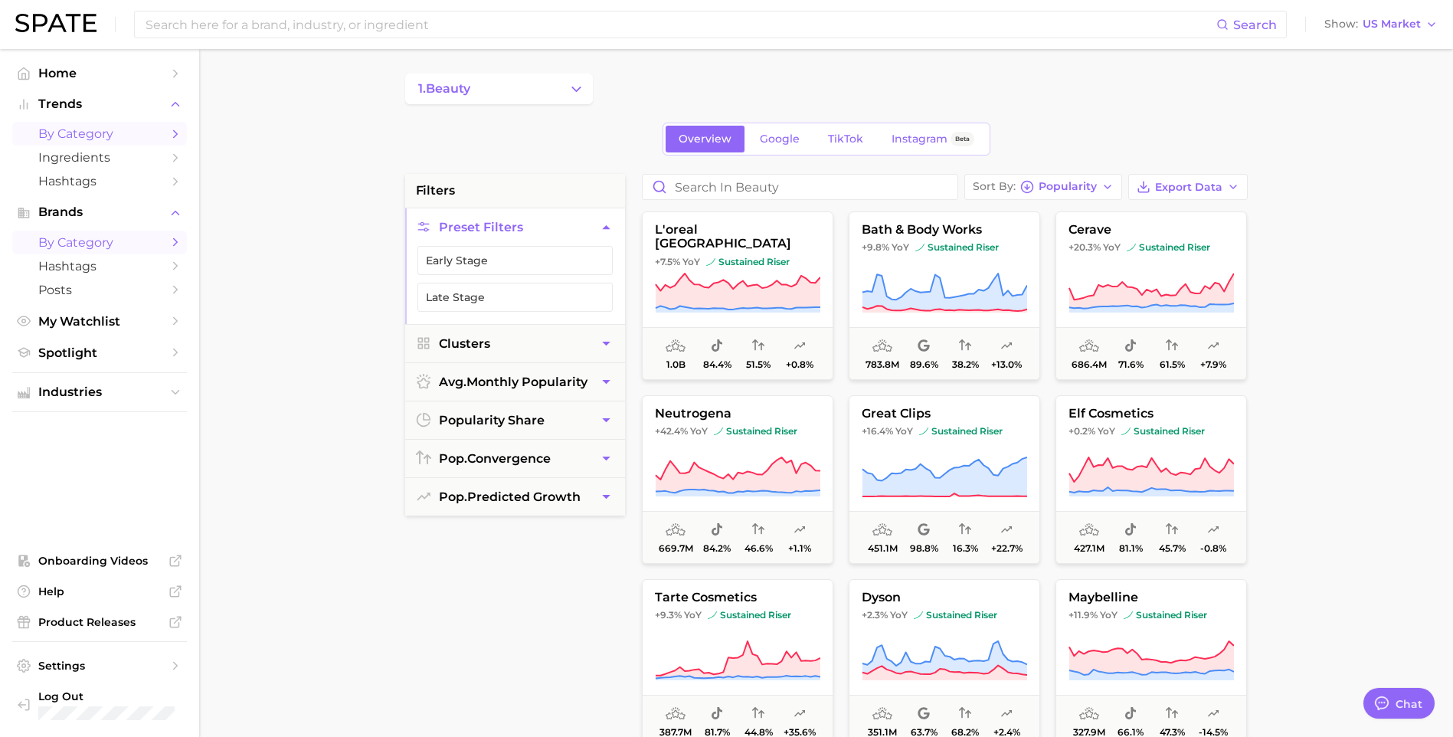
click at [80, 134] on span "by Category" at bounding box center [99, 133] width 123 height 15
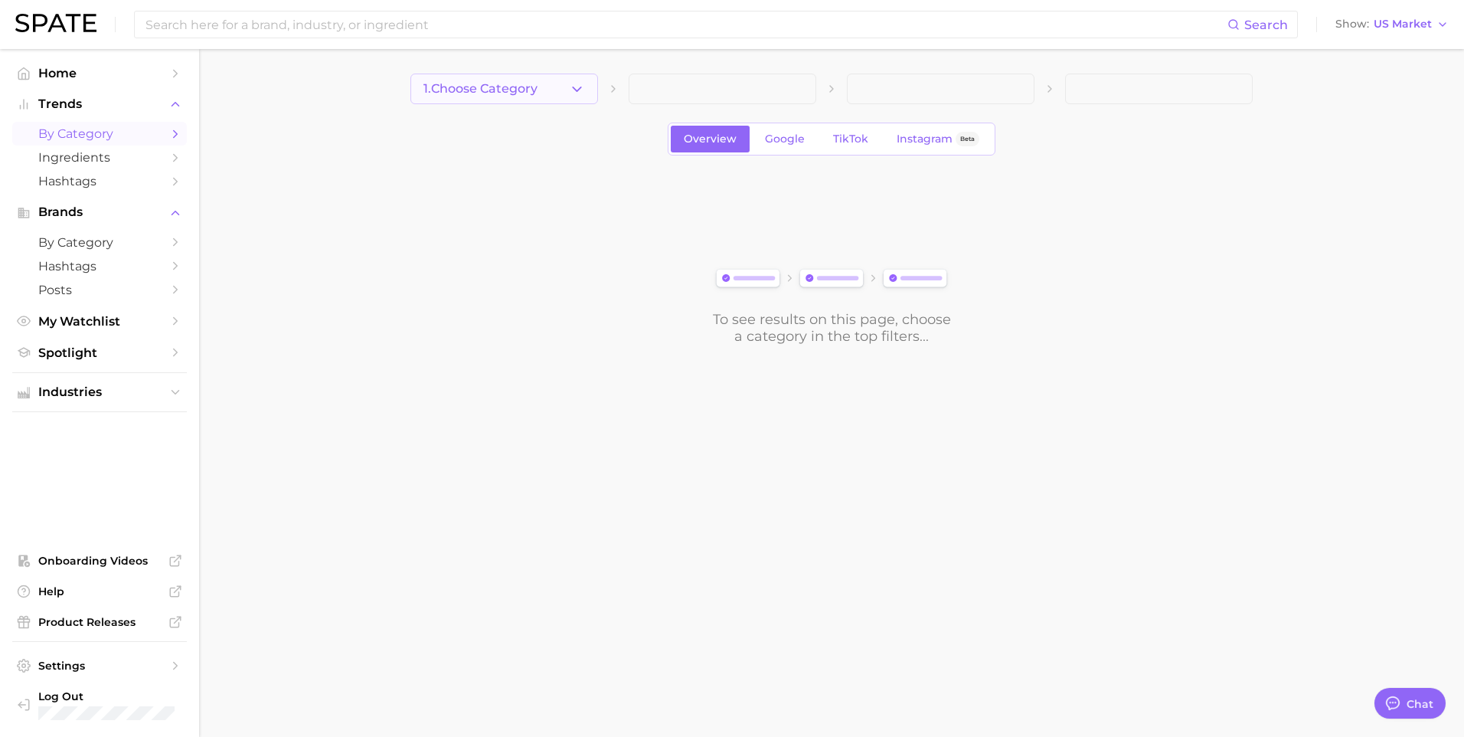
click at [508, 103] on button "1. Choose Category" at bounding box center [504, 89] width 188 height 31
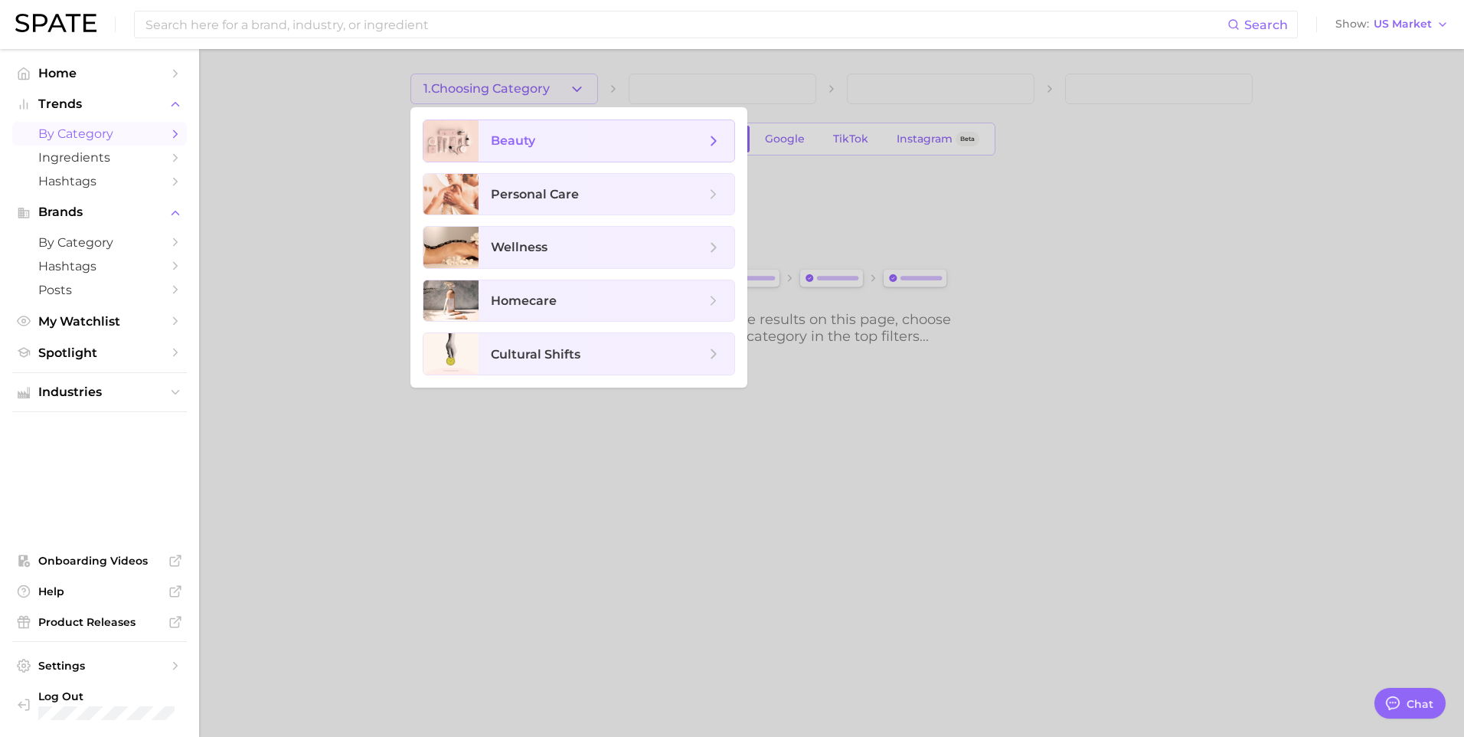
click at [552, 134] on span "beauty" at bounding box center [598, 140] width 214 height 17
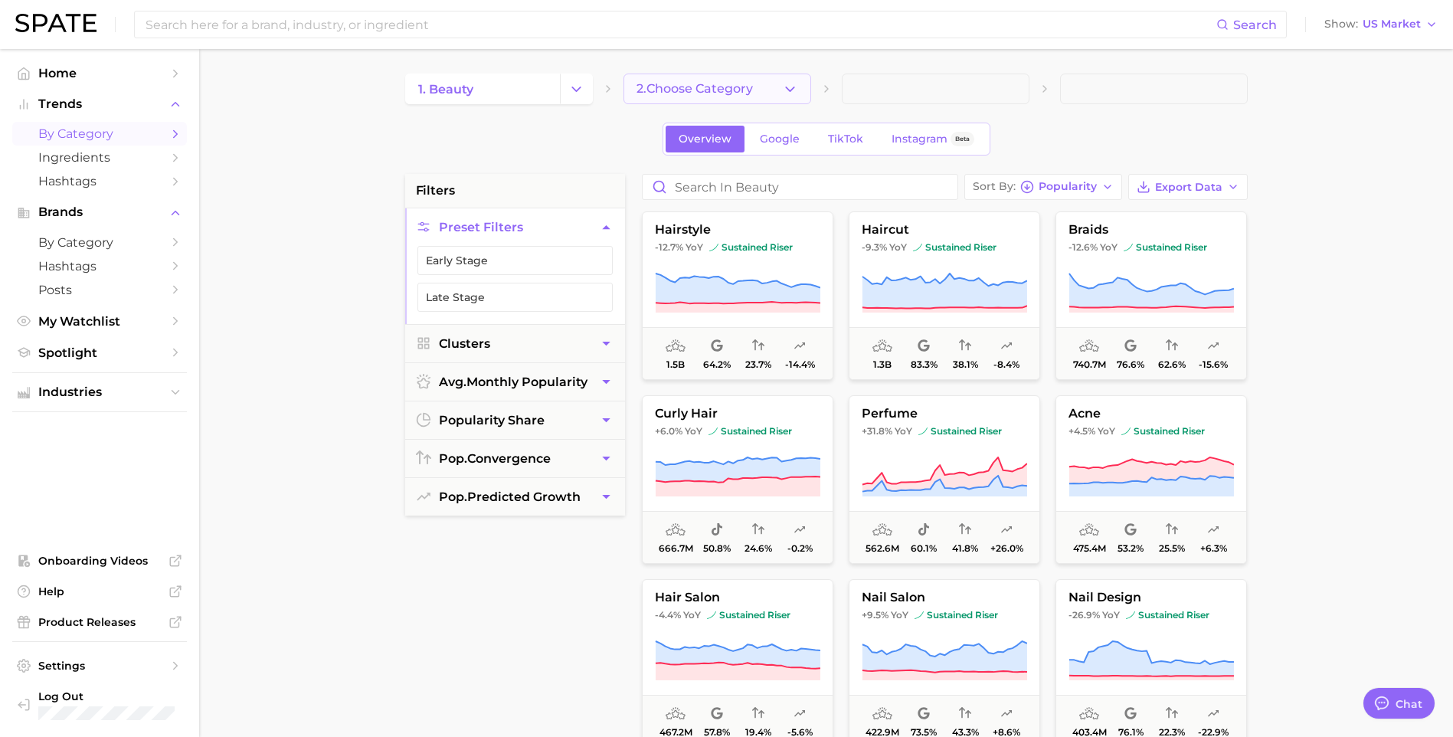
click at [695, 90] on span "2. Choose Category" at bounding box center [694, 89] width 116 height 14
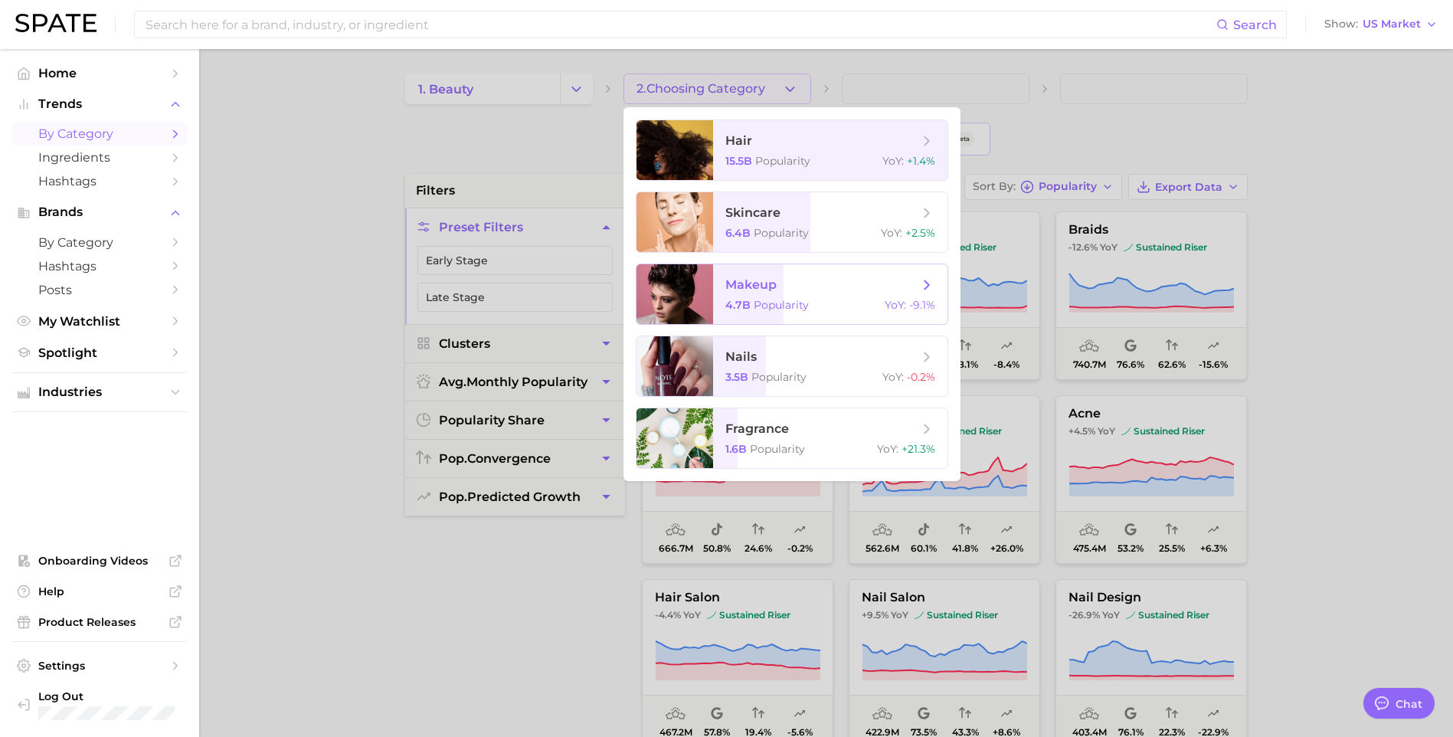
click at [832, 290] on span "makeup" at bounding box center [821, 284] width 193 height 17
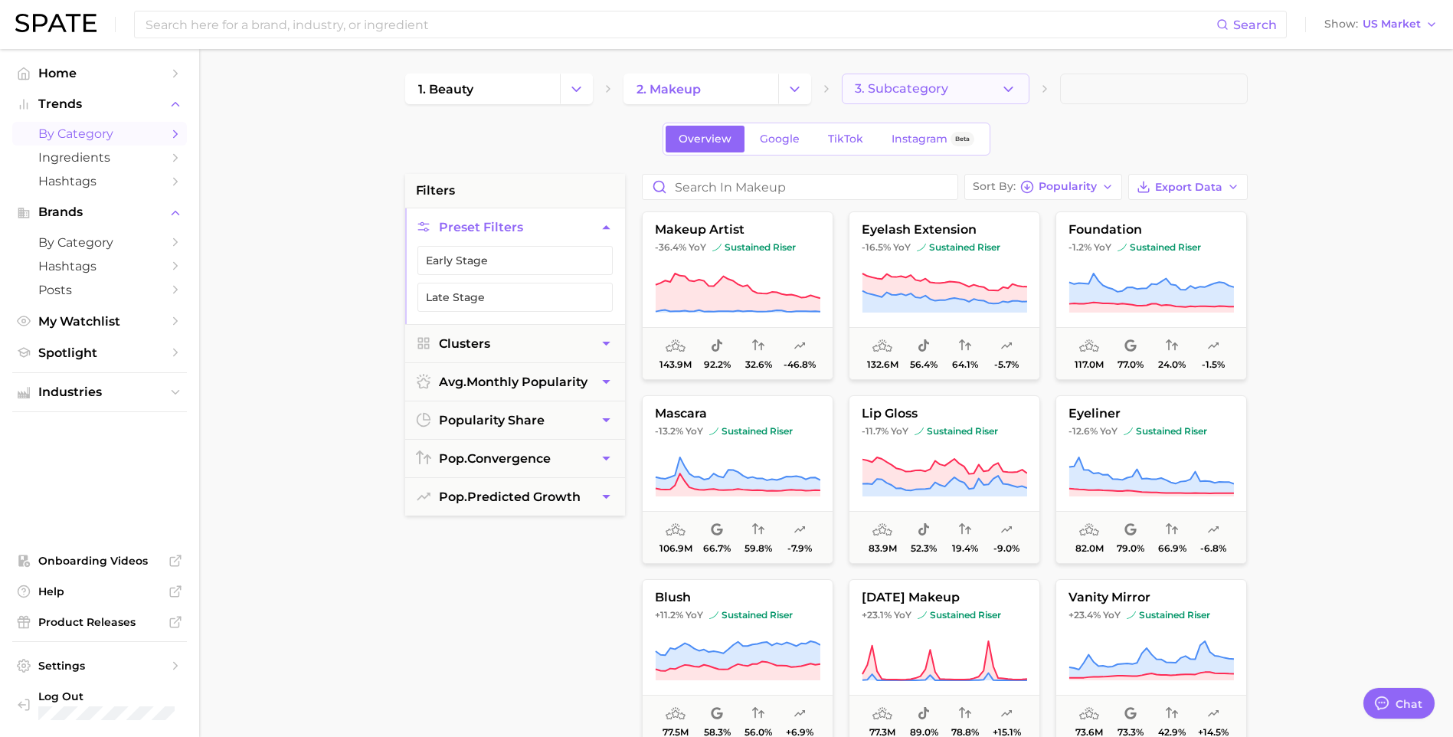
click at [942, 88] on span "3. Subcategory" at bounding box center [901, 89] width 93 height 14
